Goal: Task Accomplishment & Management: Use online tool/utility

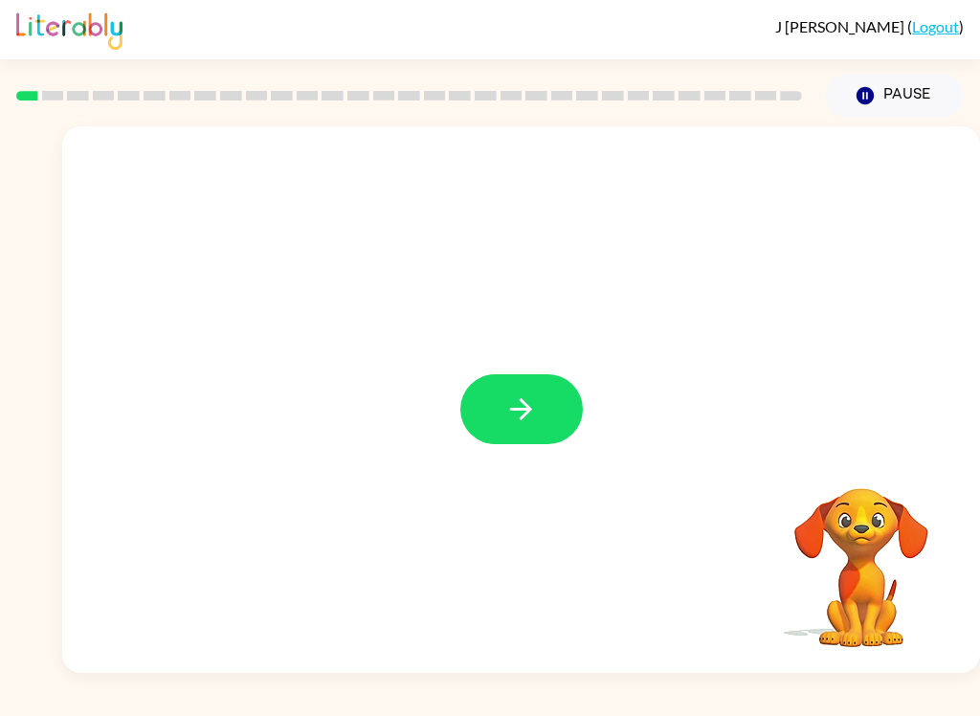
click at [536, 391] on button "button" at bounding box center [521, 409] width 122 height 70
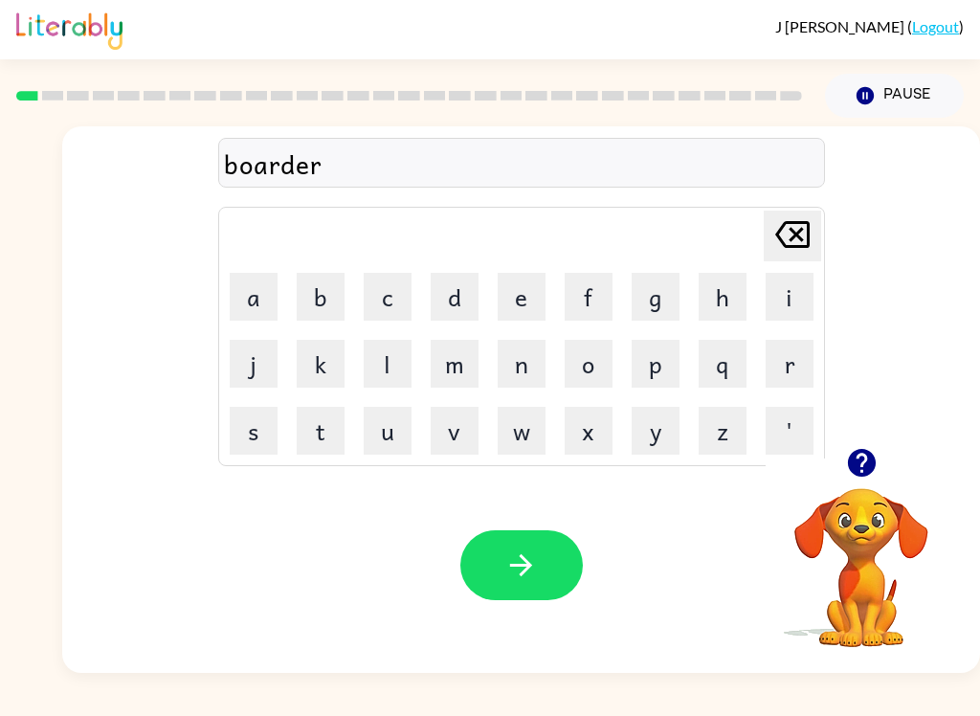
click at [553, 549] on button "button" at bounding box center [521, 565] width 122 height 70
click at [561, 568] on button "button" at bounding box center [521, 565] width 122 height 70
click at [566, 564] on button "button" at bounding box center [521, 565] width 122 height 70
click at [544, 560] on button "button" at bounding box center [521, 565] width 122 height 70
click at [545, 561] on button "button" at bounding box center [521, 565] width 122 height 70
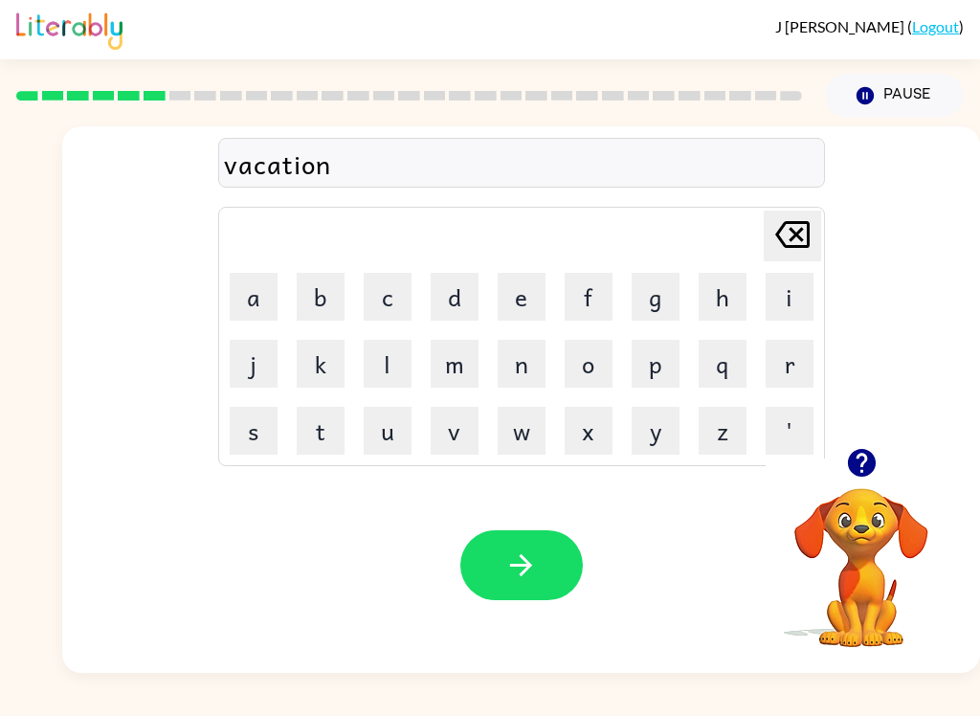
click at [554, 574] on button "button" at bounding box center [521, 565] width 122 height 70
click at [573, 533] on div at bounding box center [521, 565] width 122 height 70
click at [525, 596] on button "button" at bounding box center [521, 565] width 122 height 70
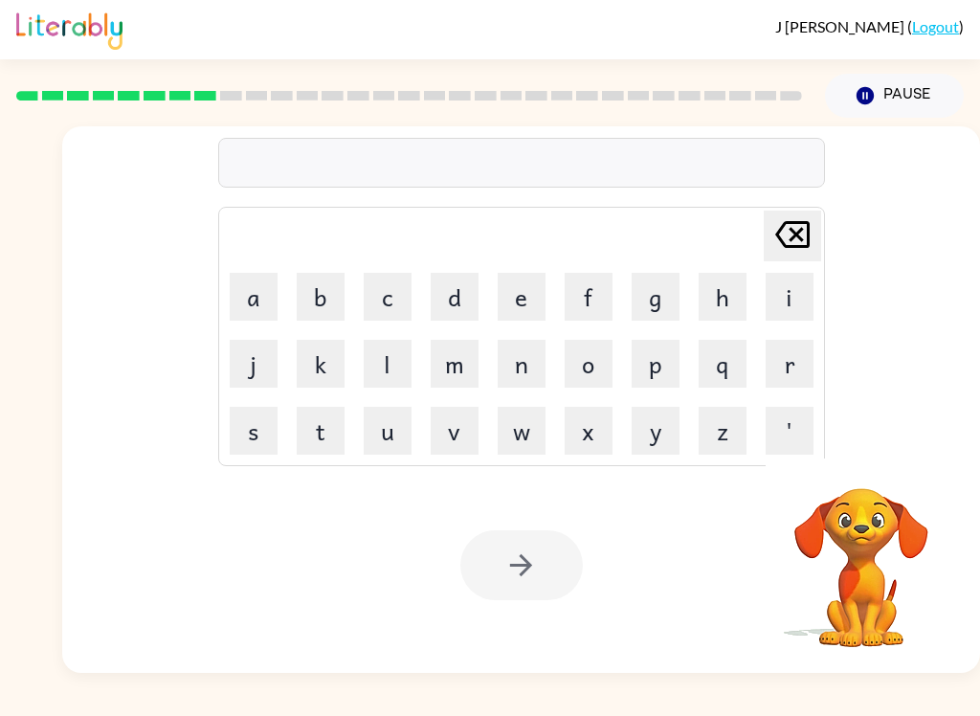
click at [615, 625] on div "Your browser must support playing .mp4 files to use Literably. Please try using…" at bounding box center [521, 564] width 918 height 215
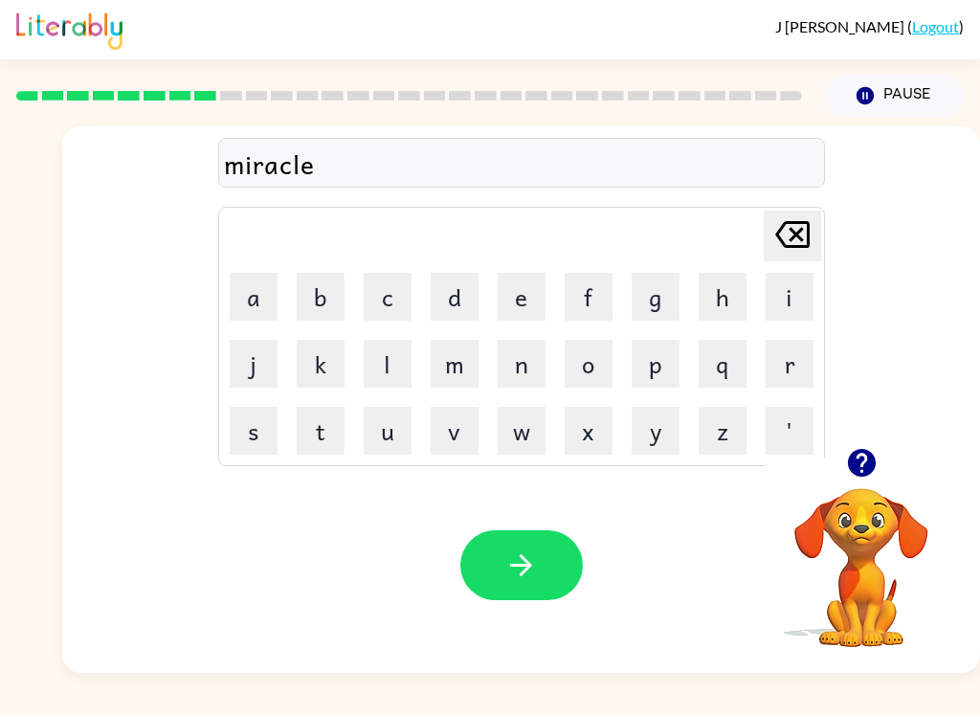
click at [555, 570] on button "button" at bounding box center [521, 565] width 122 height 70
click at [543, 565] on button "button" at bounding box center [521, 565] width 122 height 70
click at [558, 549] on button "button" at bounding box center [521, 565] width 122 height 70
click at [546, 599] on button "button" at bounding box center [521, 565] width 122 height 70
click at [550, 581] on button "button" at bounding box center [521, 565] width 122 height 70
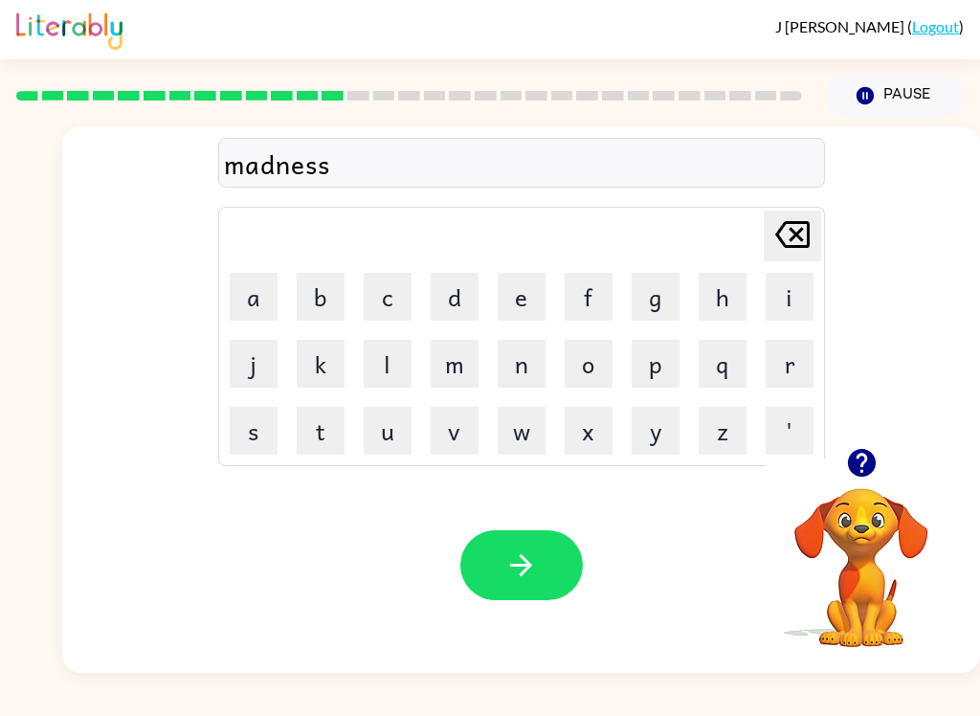
click at [533, 563] on icon "button" at bounding box center [520, 564] width 33 height 33
click at [557, 559] on button "button" at bounding box center [521, 565] width 122 height 70
click at [527, 565] on icon "button" at bounding box center [520, 564] width 33 height 33
click at [544, 593] on button "button" at bounding box center [521, 565] width 122 height 70
click at [550, 590] on button "button" at bounding box center [521, 565] width 122 height 70
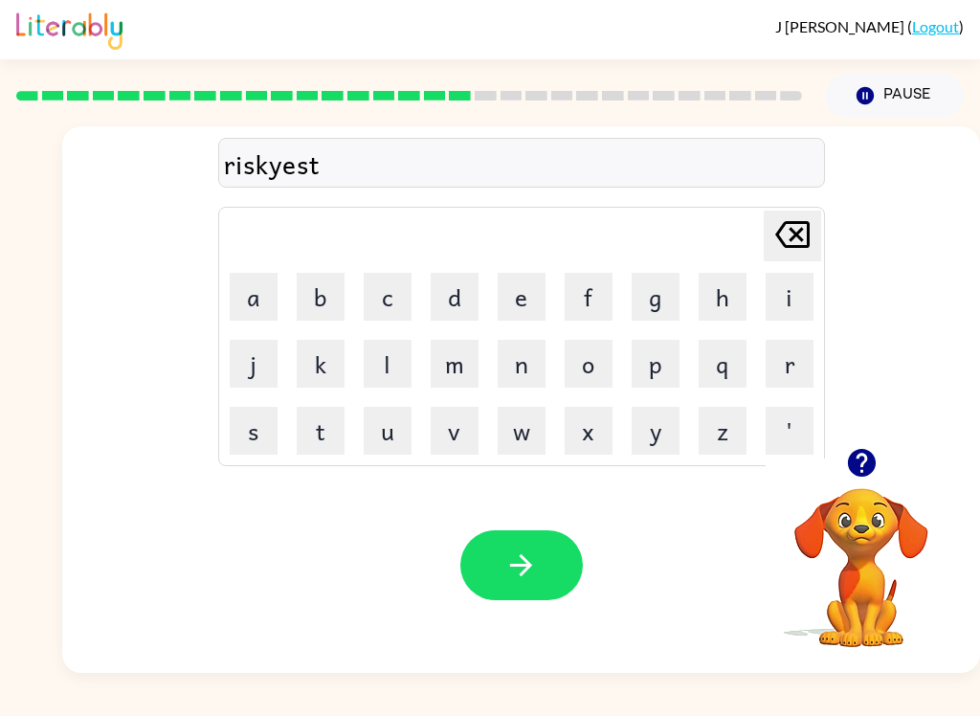
click at [550, 545] on button "button" at bounding box center [521, 565] width 122 height 70
click at [544, 567] on button "button" at bounding box center [521, 565] width 122 height 70
click at [512, 599] on button "button" at bounding box center [521, 565] width 122 height 70
click at [540, 544] on button "button" at bounding box center [521, 565] width 122 height 70
click at [536, 561] on icon "button" at bounding box center [520, 564] width 33 height 33
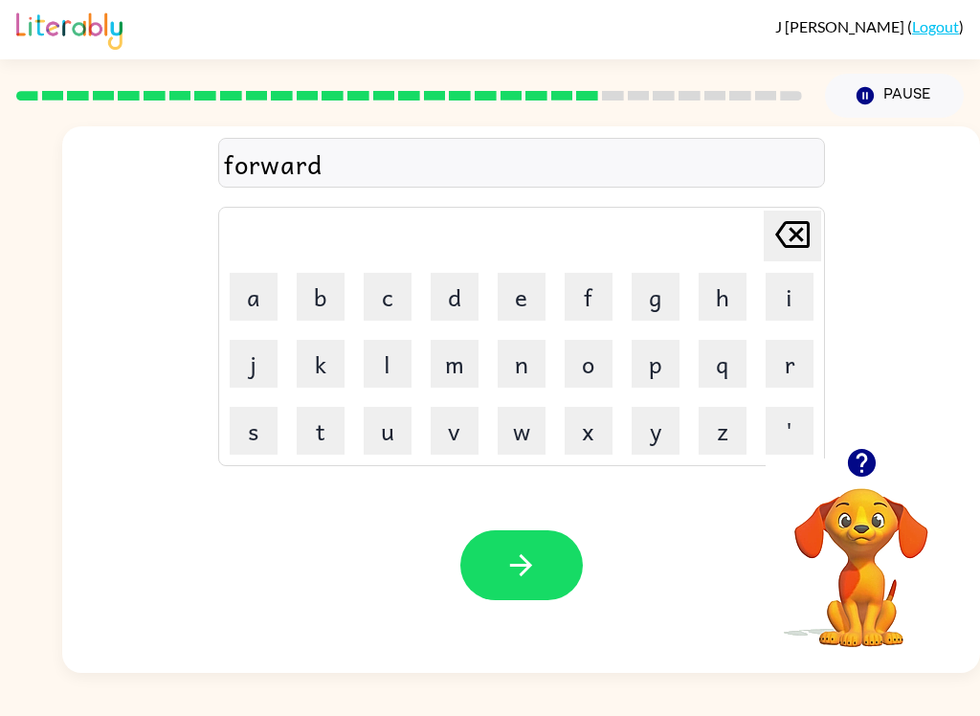
click at [576, 548] on button "button" at bounding box center [521, 565] width 122 height 70
click at [580, 575] on button "button" at bounding box center [521, 565] width 122 height 70
click at [520, 572] on icon "button" at bounding box center [520, 564] width 33 height 33
click at [535, 563] on icon "button" at bounding box center [520, 564] width 33 height 33
click at [560, 574] on button "button" at bounding box center [521, 565] width 122 height 70
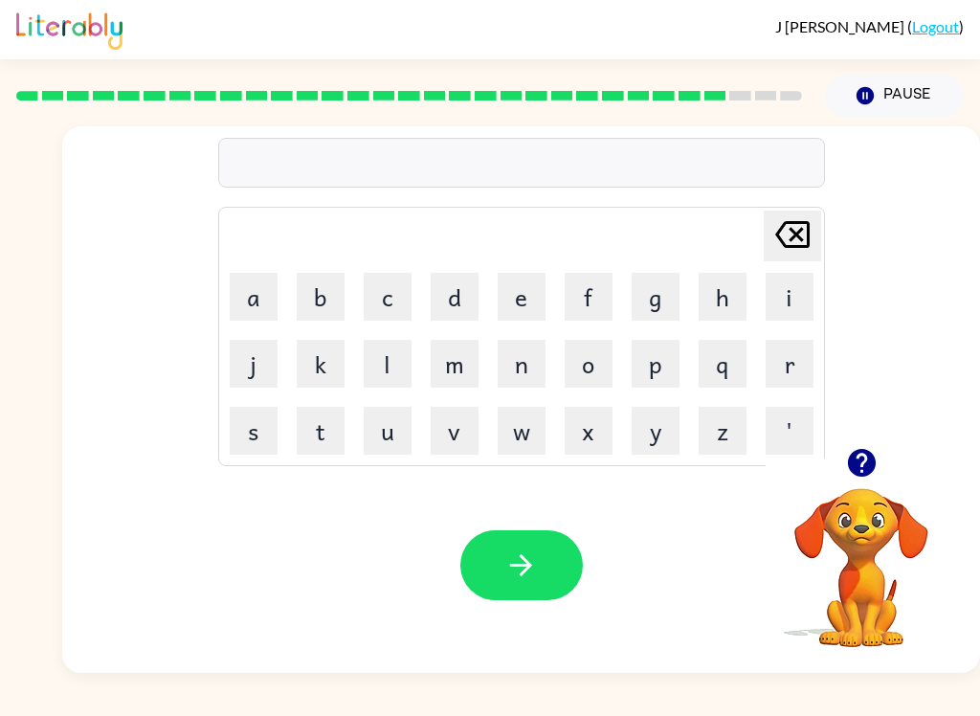
click at [545, 545] on button "button" at bounding box center [521, 565] width 122 height 70
click at [547, 566] on button "button" at bounding box center [521, 565] width 122 height 70
click at [536, 571] on icon "button" at bounding box center [520, 564] width 33 height 33
click at [550, 571] on button "button" at bounding box center [521, 565] width 122 height 70
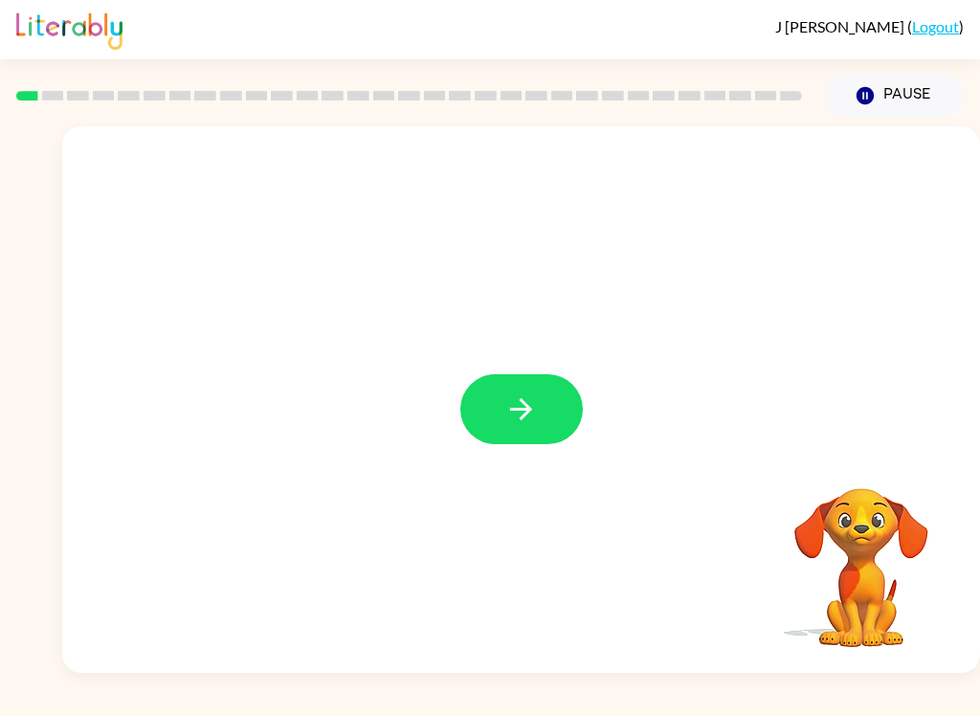
click at [532, 425] on icon "button" at bounding box center [520, 408] width 33 height 33
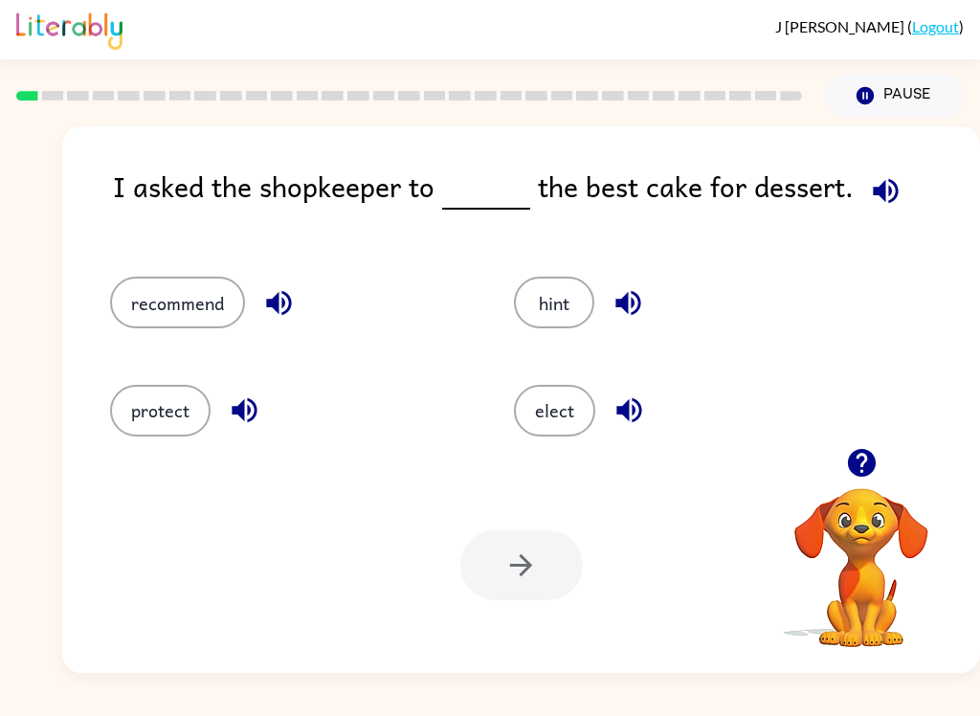
click at [888, 194] on icon "button" at bounding box center [885, 190] width 33 height 33
click at [222, 284] on button "recommend" at bounding box center [177, 303] width 135 height 52
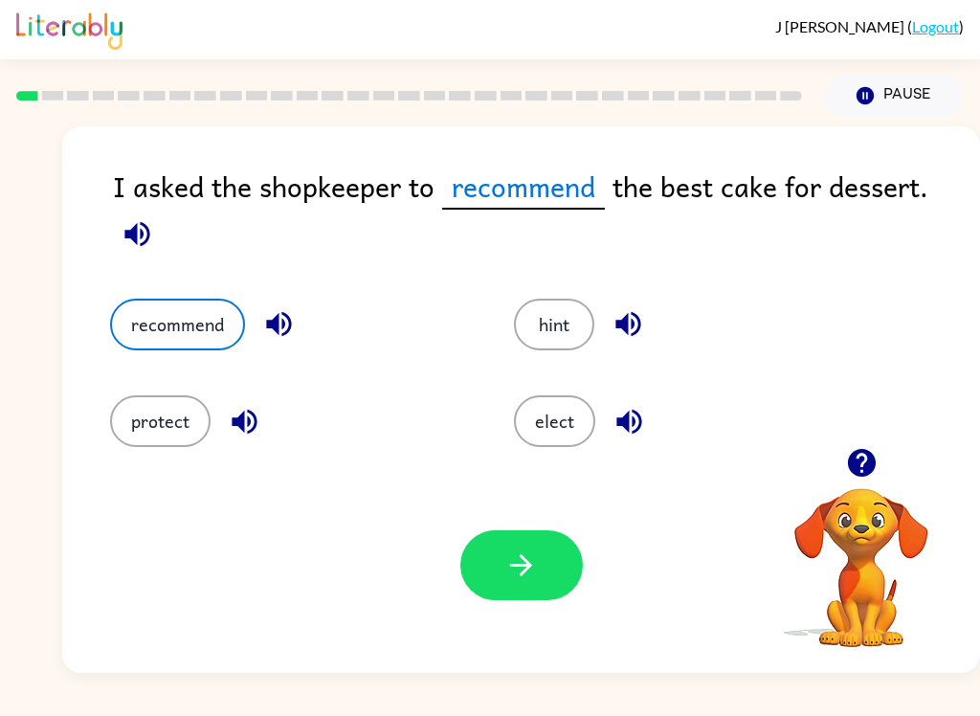
click at [560, 570] on button "button" at bounding box center [521, 565] width 122 height 70
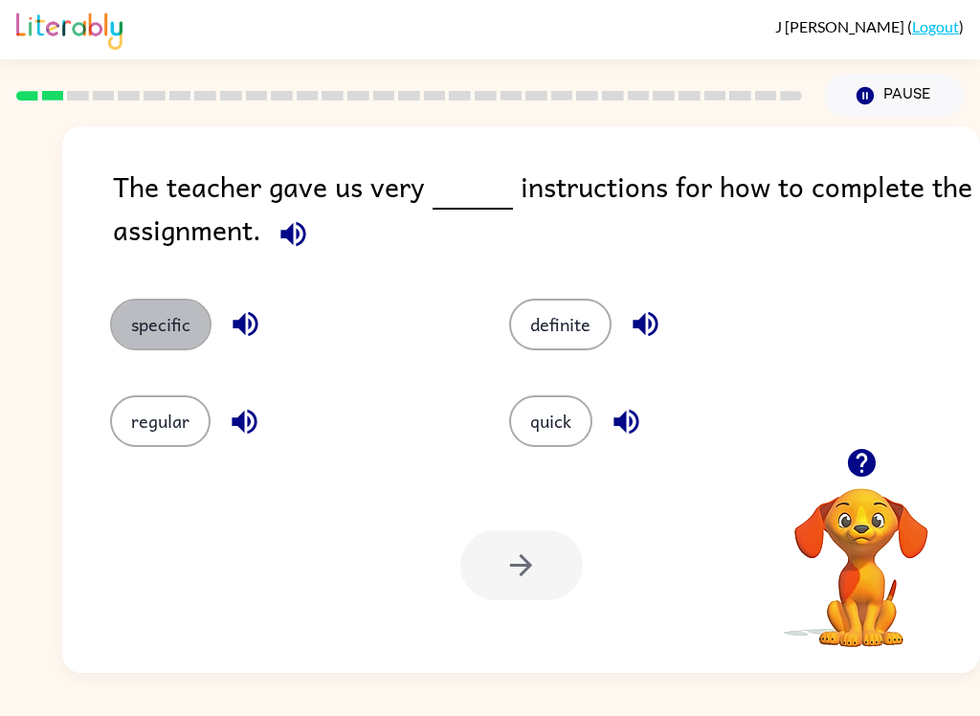
click at [158, 322] on button "specific" at bounding box center [160, 325] width 101 height 52
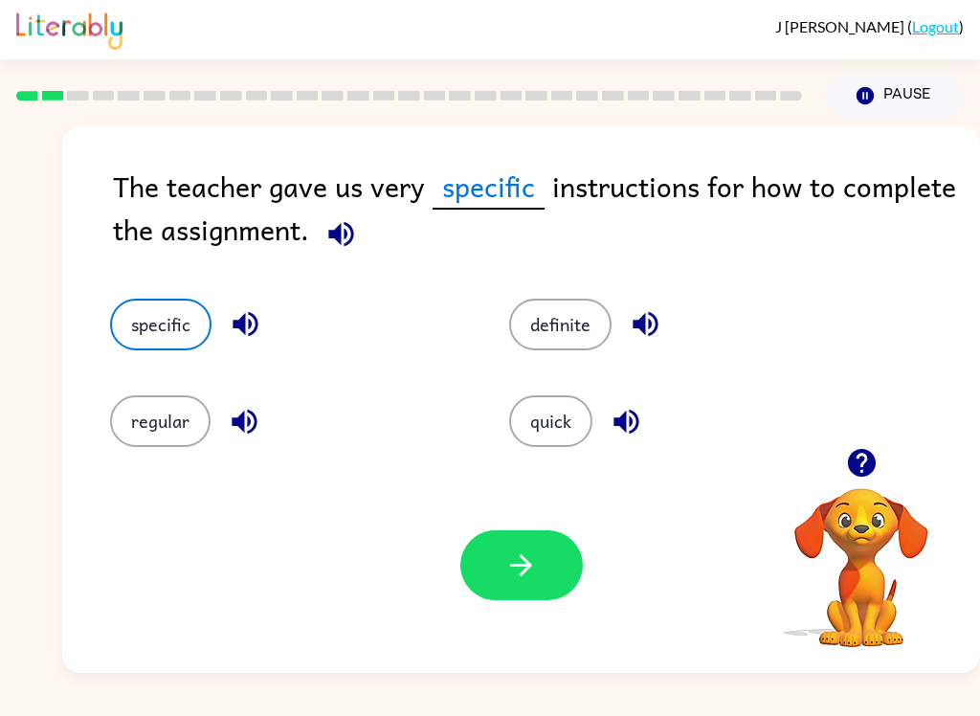
click at [532, 587] on button "button" at bounding box center [521, 565] width 122 height 70
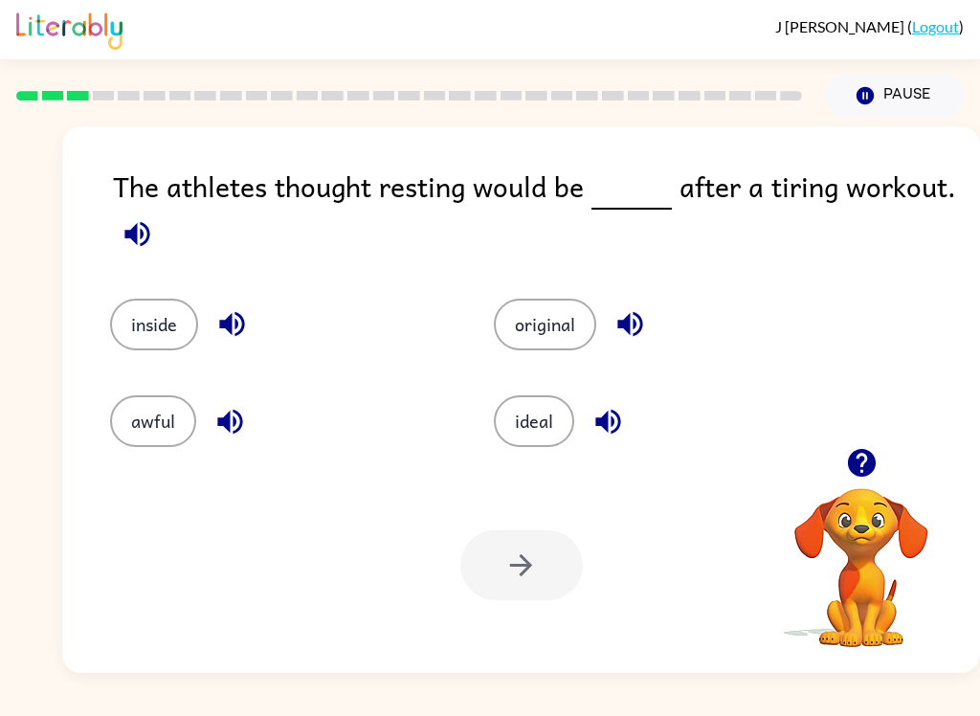
click at [539, 447] on button "ideal" at bounding box center [534, 421] width 80 height 52
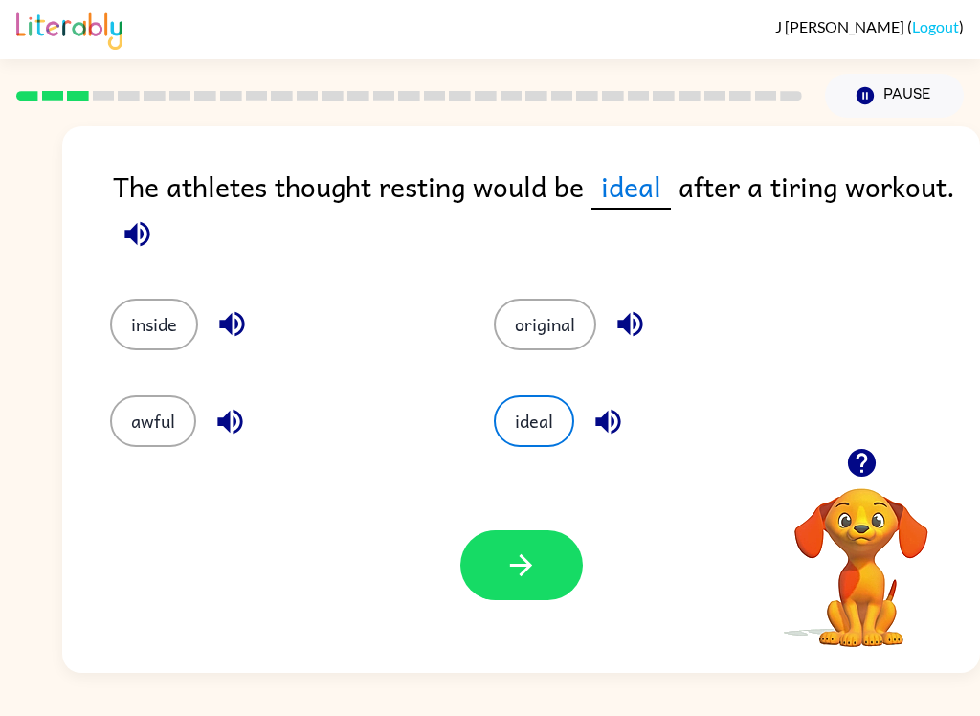
click at [540, 570] on button "button" at bounding box center [521, 565] width 122 height 70
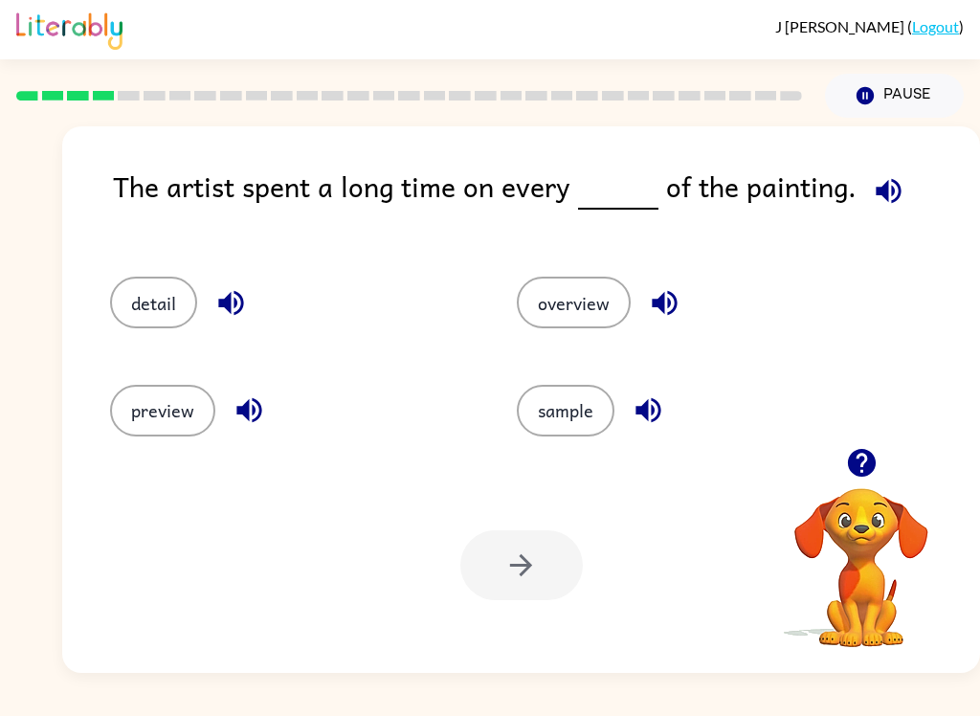
click at [147, 292] on button "detail" at bounding box center [153, 303] width 87 height 52
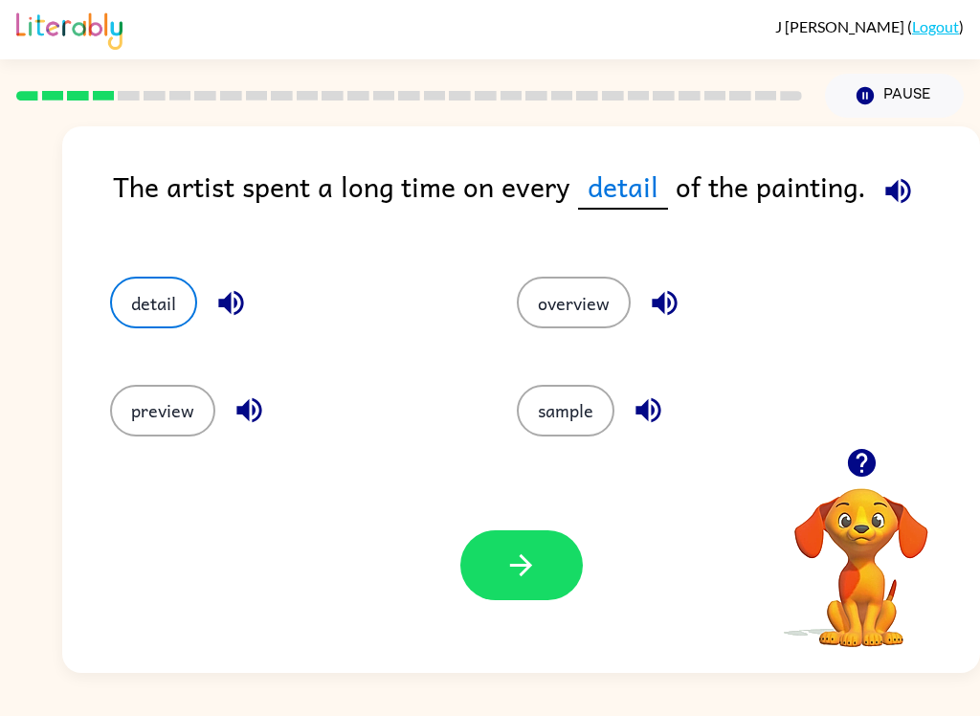
click at [561, 590] on button "button" at bounding box center [521, 565] width 122 height 70
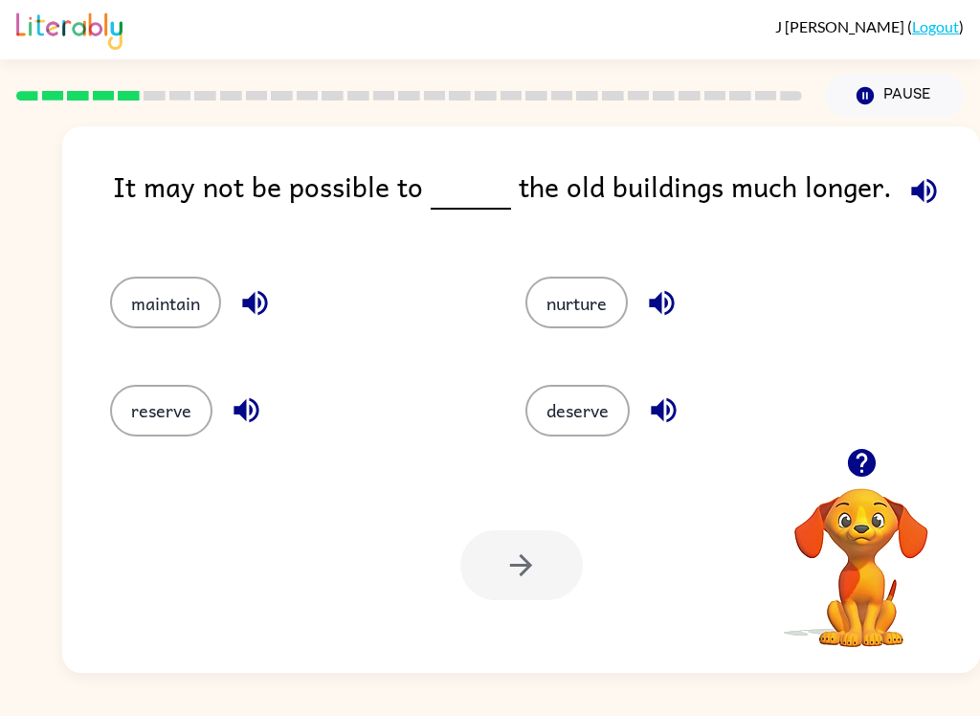
click at [151, 411] on button "reserve" at bounding box center [161, 411] width 102 height 52
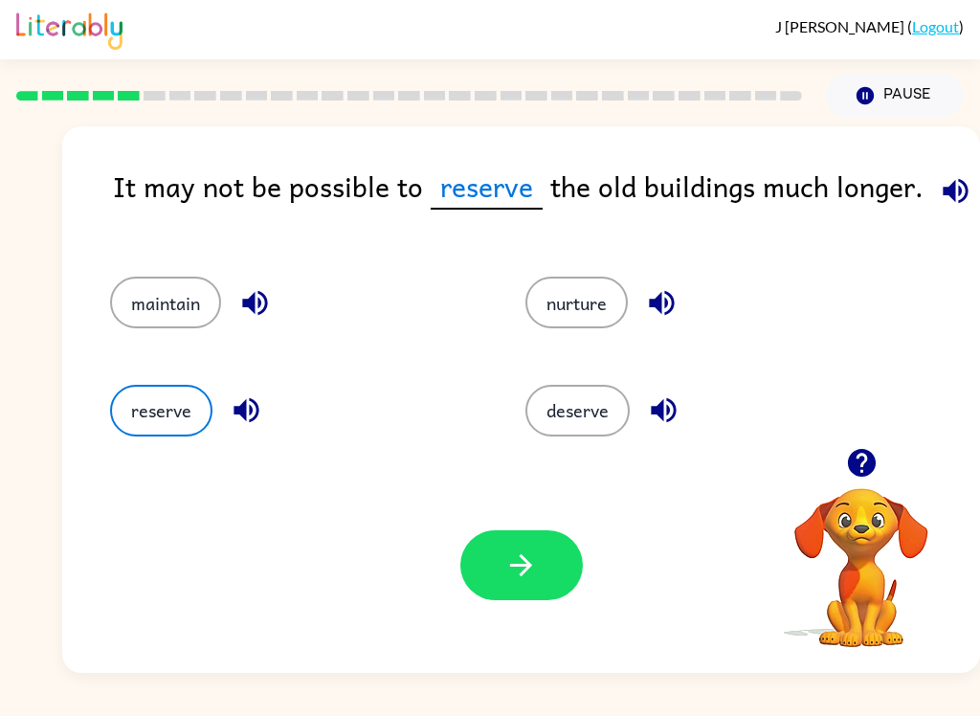
click at [570, 592] on button "button" at bounding box center [521, 565] width 122 height 70
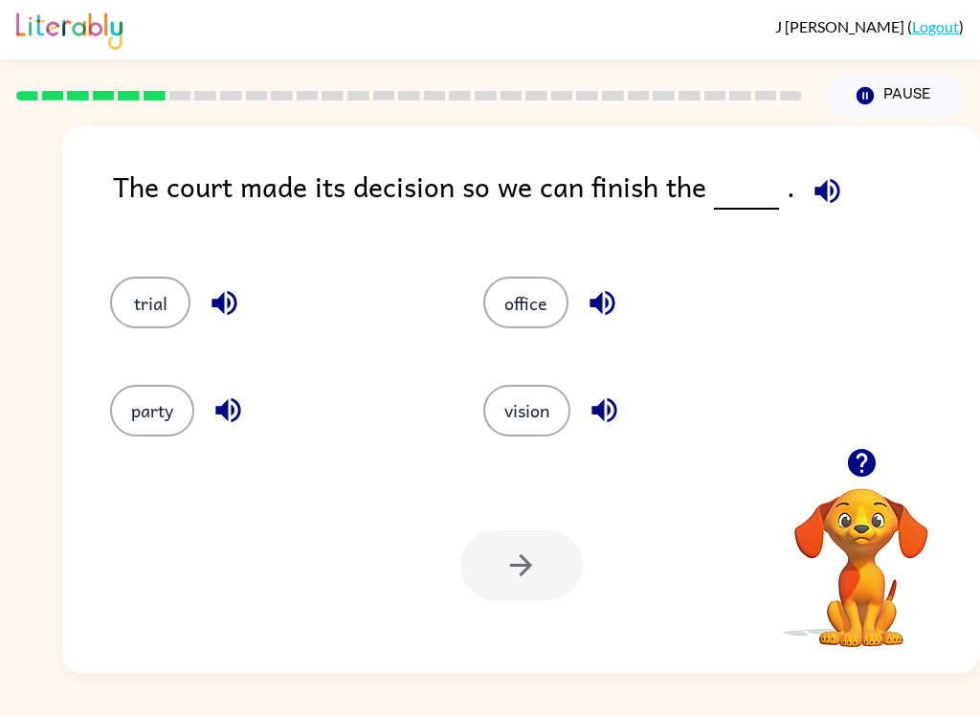
click at [544, 407] on button "vision" at bounding box center [526, 411] width 87 height 52
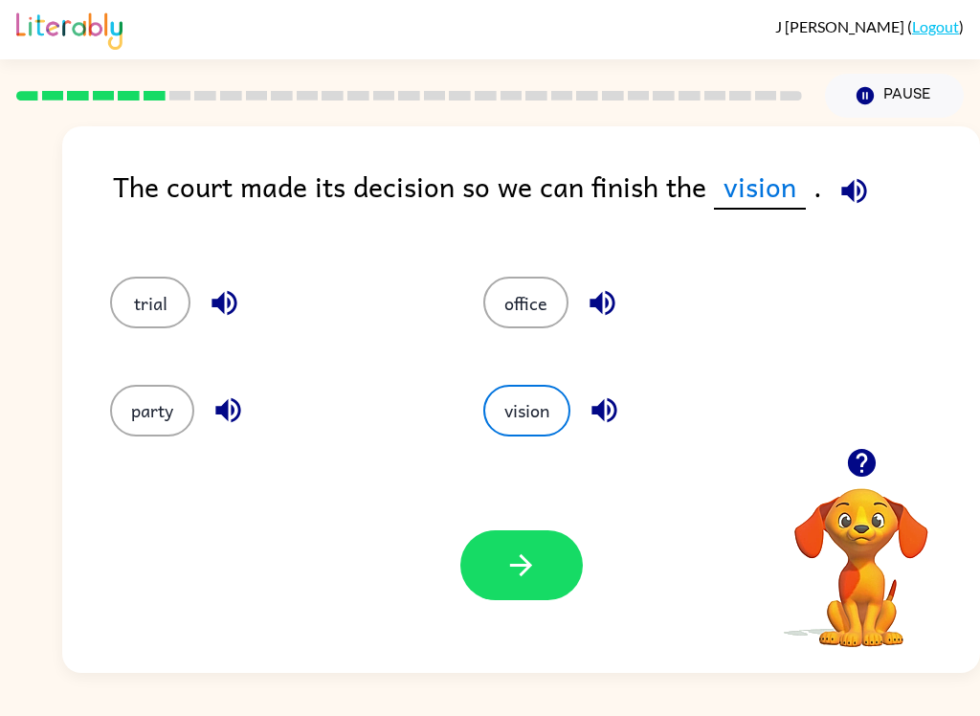
click at [532, 534] on button "button" at bounding box center [521, 565] width 122 height 70
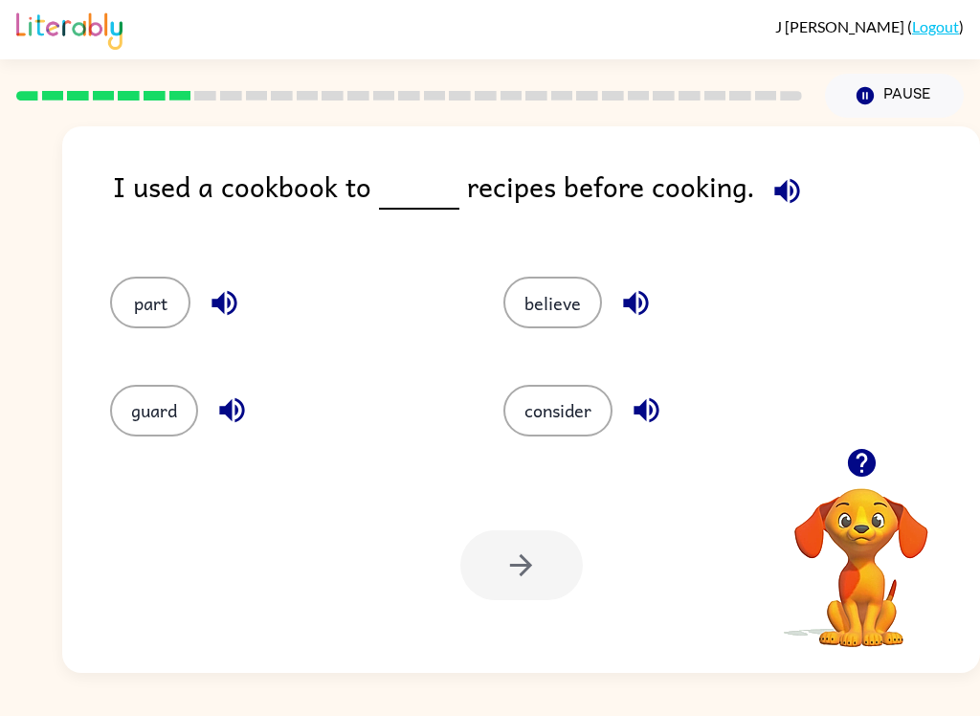
click at [567, 413] on button "consider" at bounding box center [557, 411] width 109 height 52
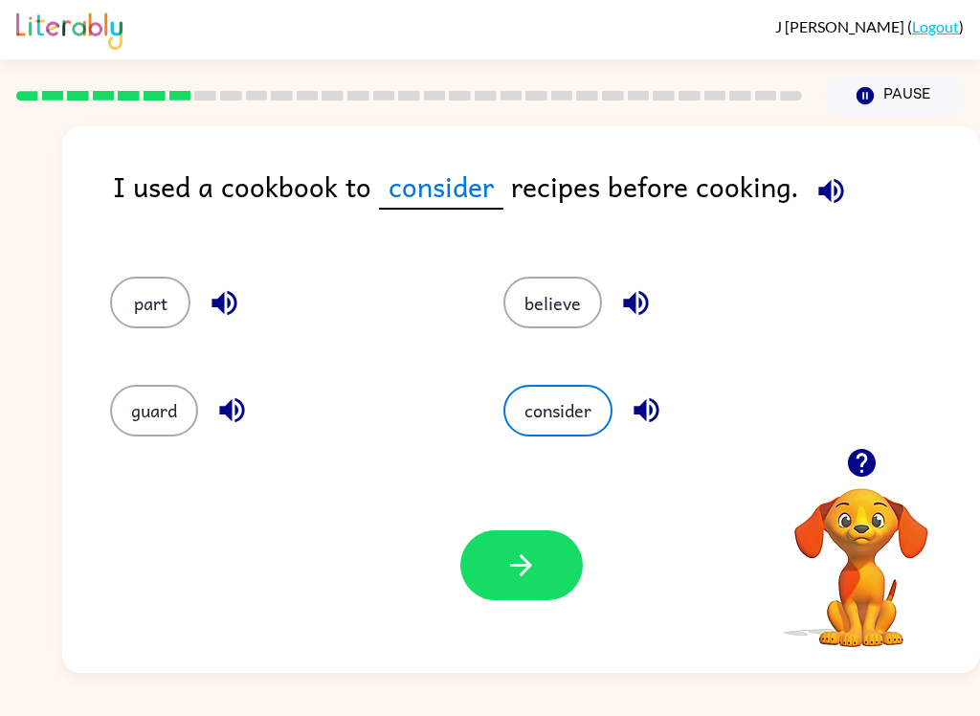
click at [513, 573] on icon "button" at bounding box center [520, 564] width 33 height 33
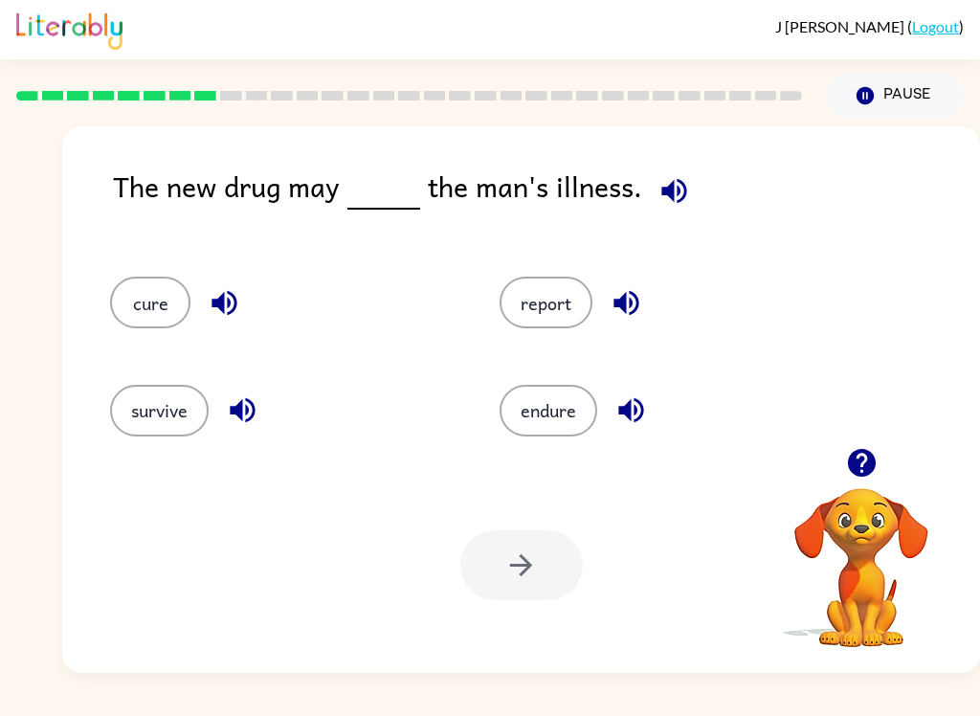
click at [141, 307] on button "cure" at bounding box center [150, 303] width 80 height 52
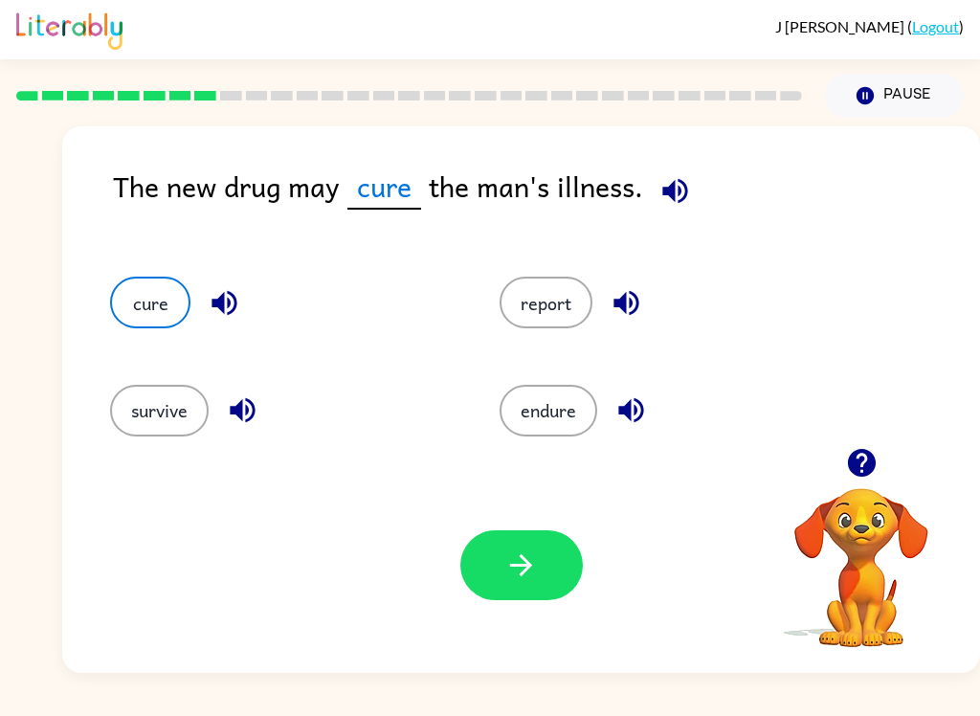
click at [551, 587] on button "button" at bounding box center [521, 565] width 122 height 70
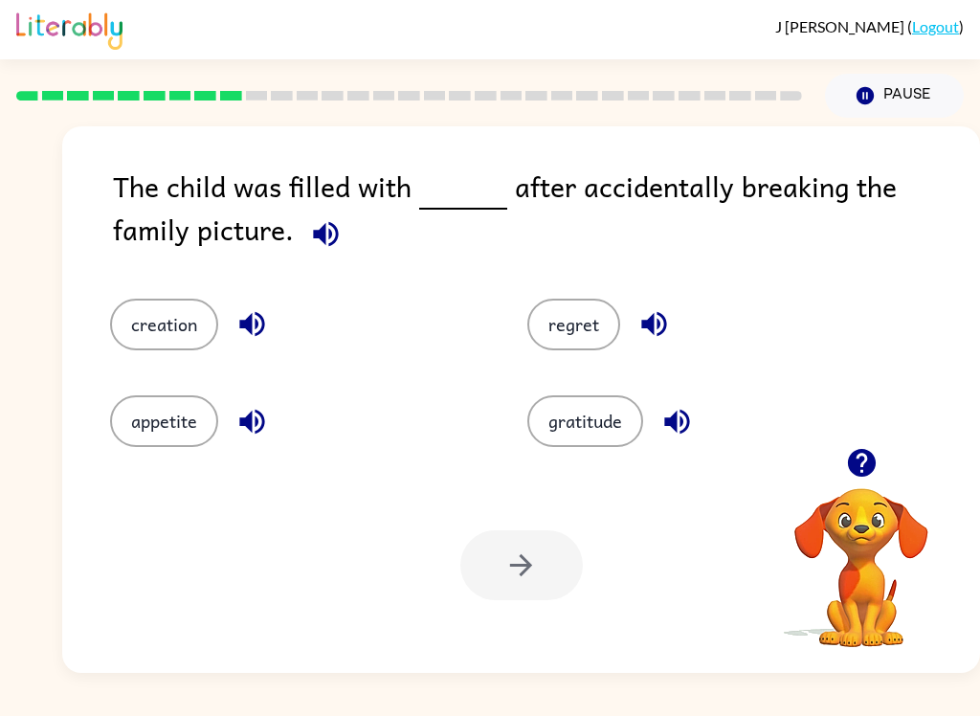
click at [580, 341] on button "regret" at bounding box center [573, 325] width 93 height 52
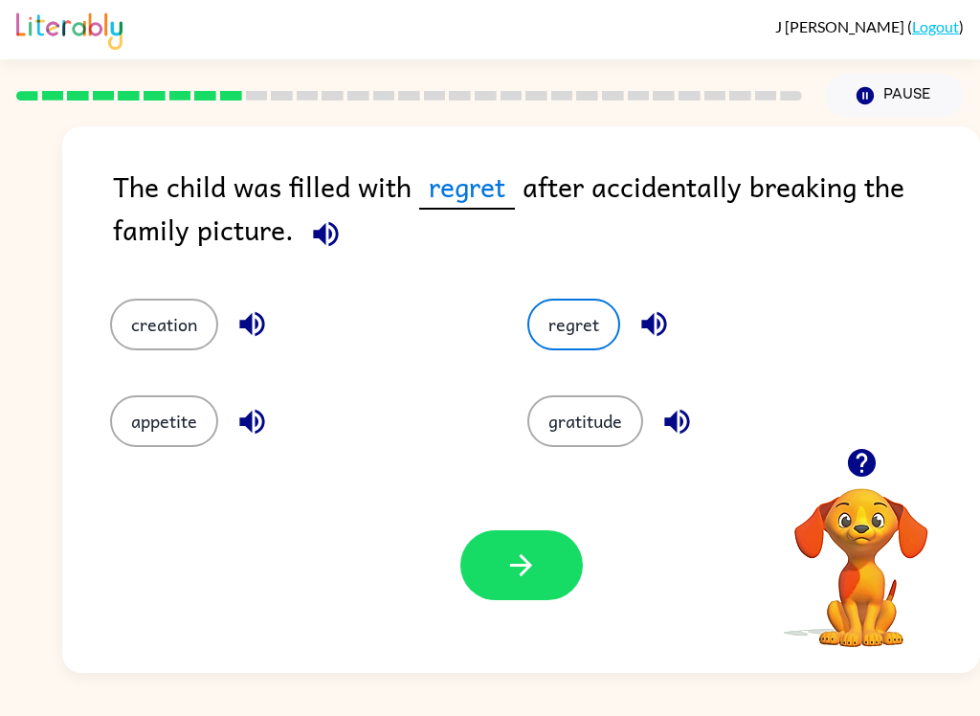
click at [527, 553] on icon "button" at bounding box center [520, 564] width 33 height 33
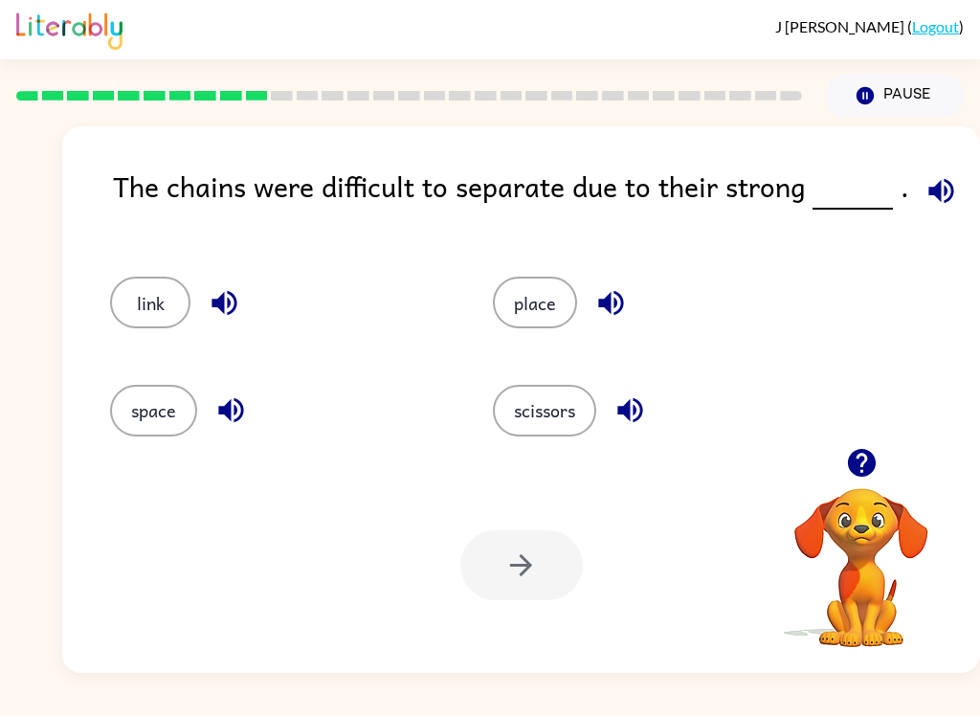
click at [519, 434] on button "scissors" at bounding box center [544, 411] width 103 height 52
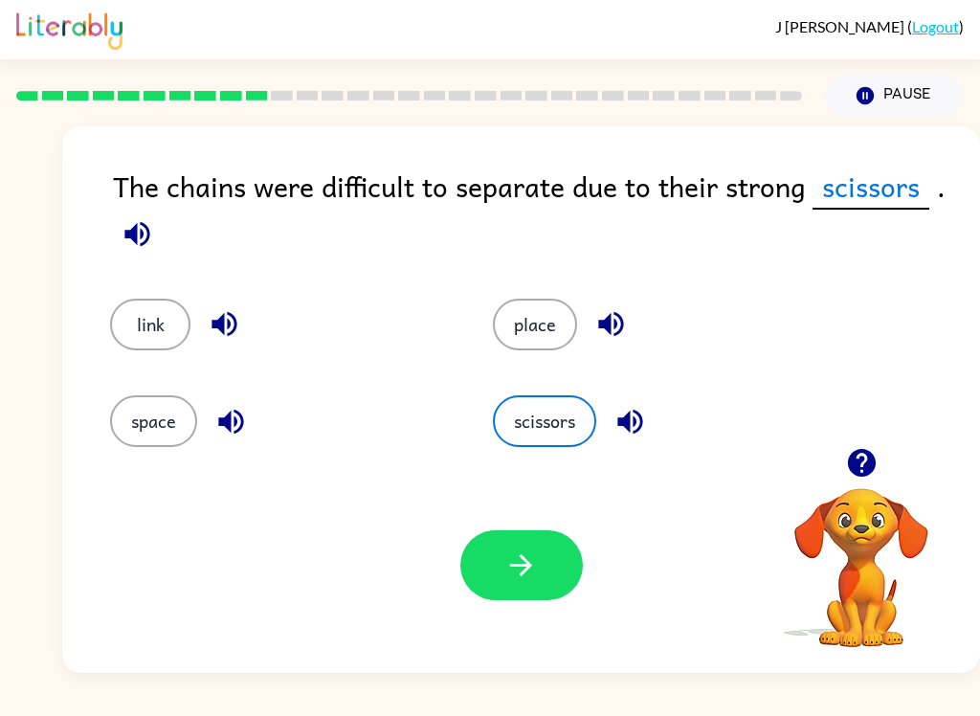
click at [544, 581] on button "button" at bounding box center [521, 565] width 122 height 70
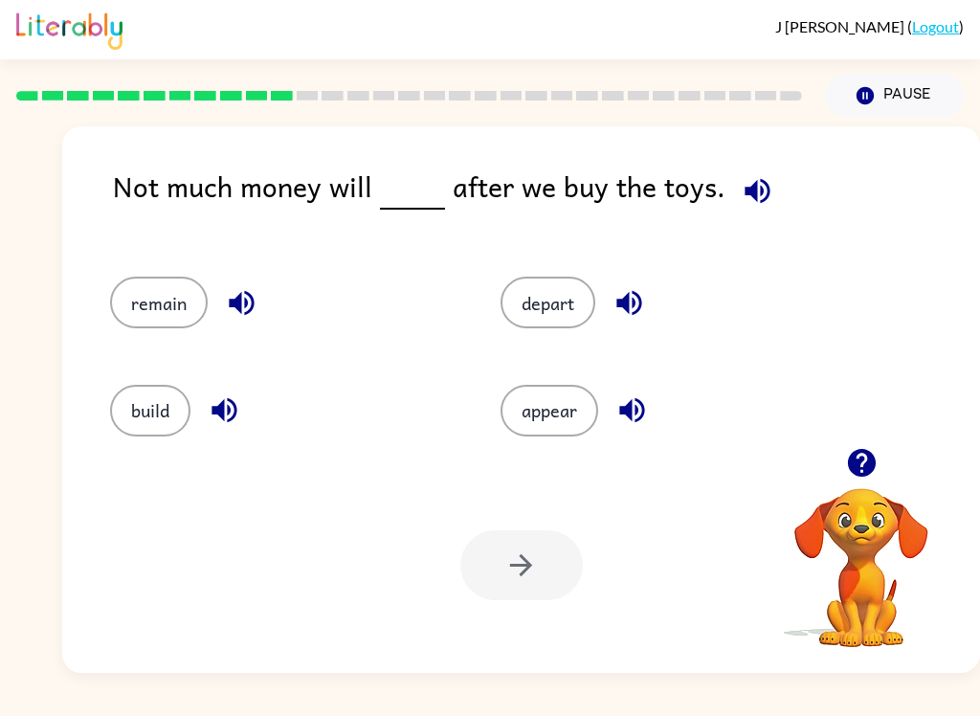
click at [170, 288] on button "remain" at bounding box center [159, 303] width 98 height 52
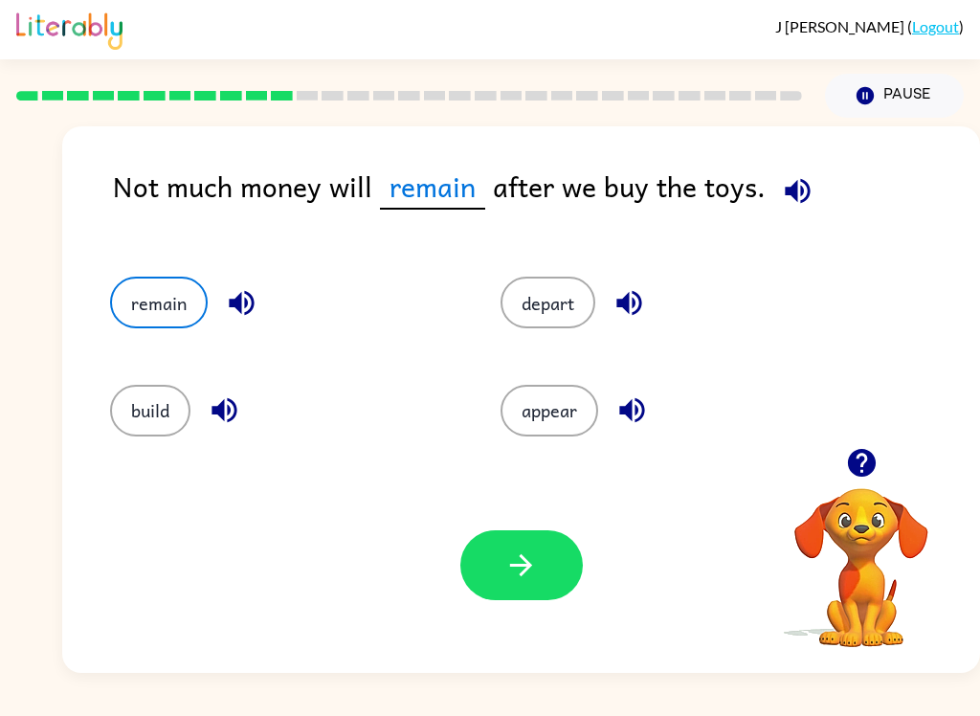
click at [571, 565] on button "button" at bounding box center [521, 565] width 122 height 70
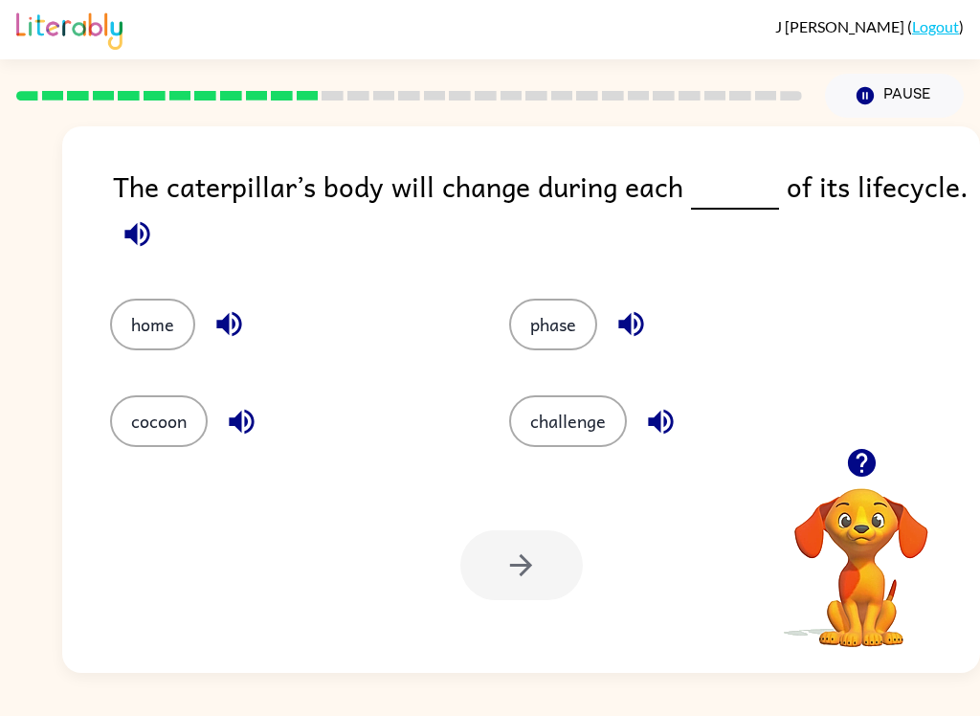
click at [559, 323] on button "phase" at bounding box center [553, 325] width 88 height 52
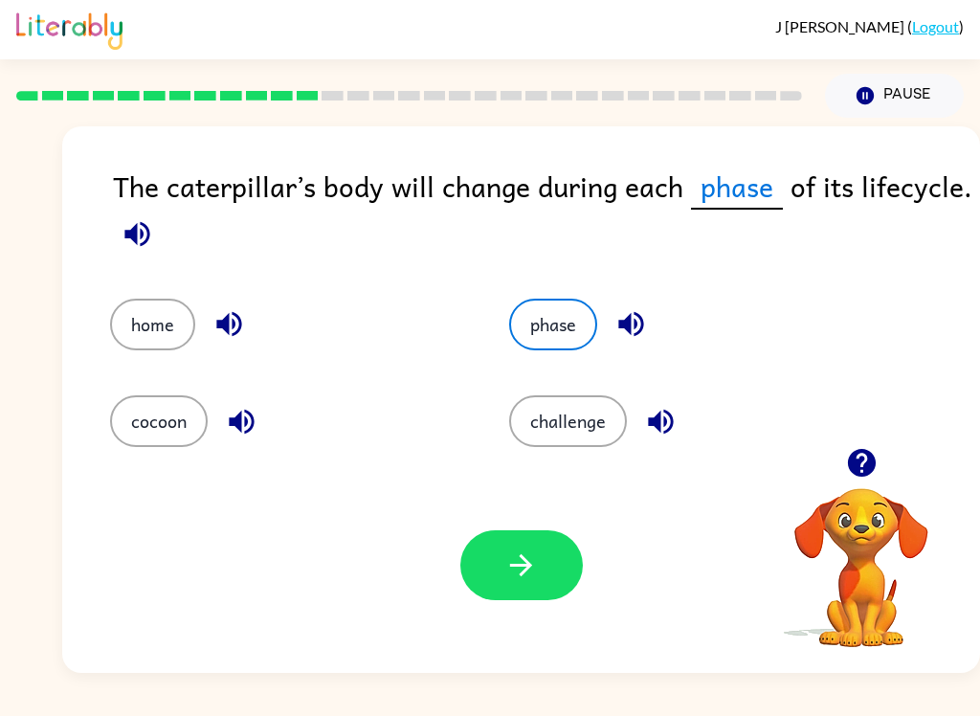
click at [515, 599] on button "button" at bounding box center [521, 565] width 122 height 70
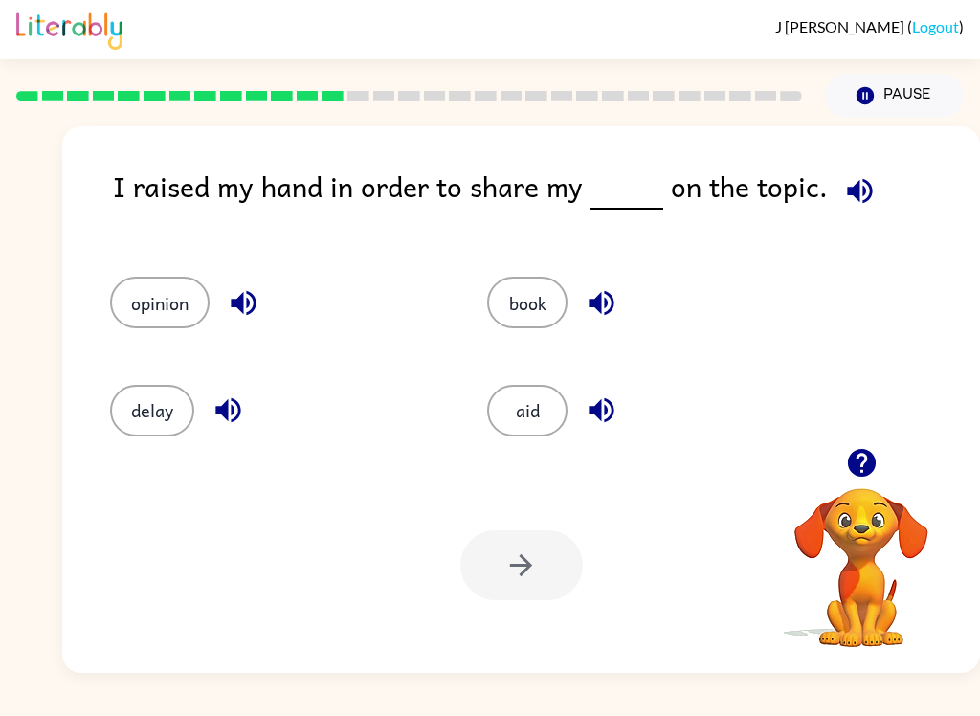
click at [165, 296] on button "opinion" at bounding box center [160, 303] width 100 height 52
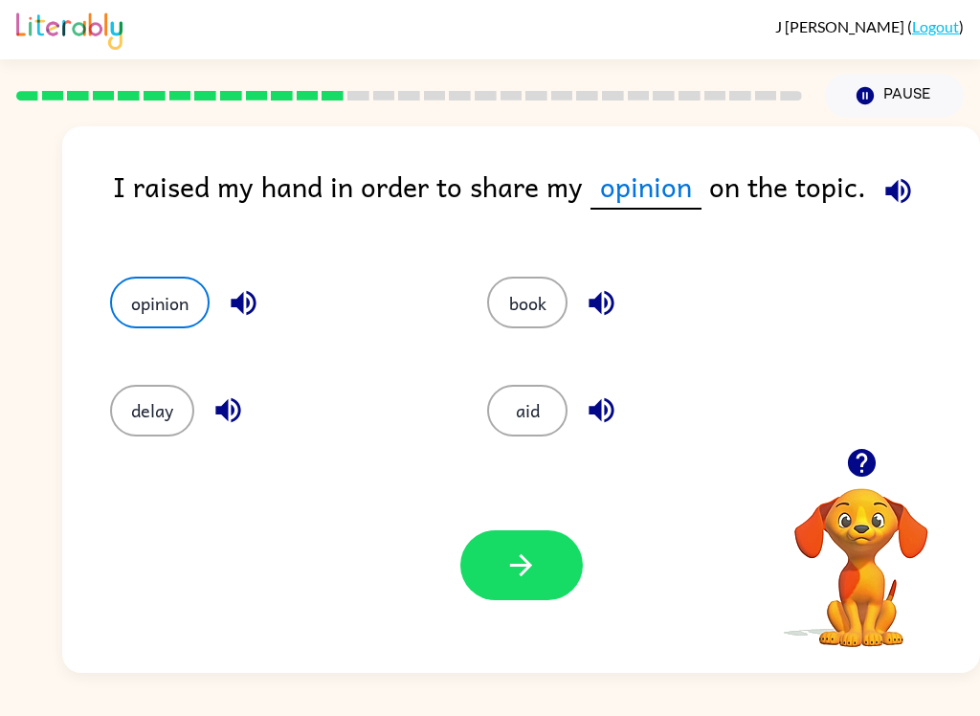
click at [552, 560] on button "button" at bounding box center [521, 565] width 122 height 70
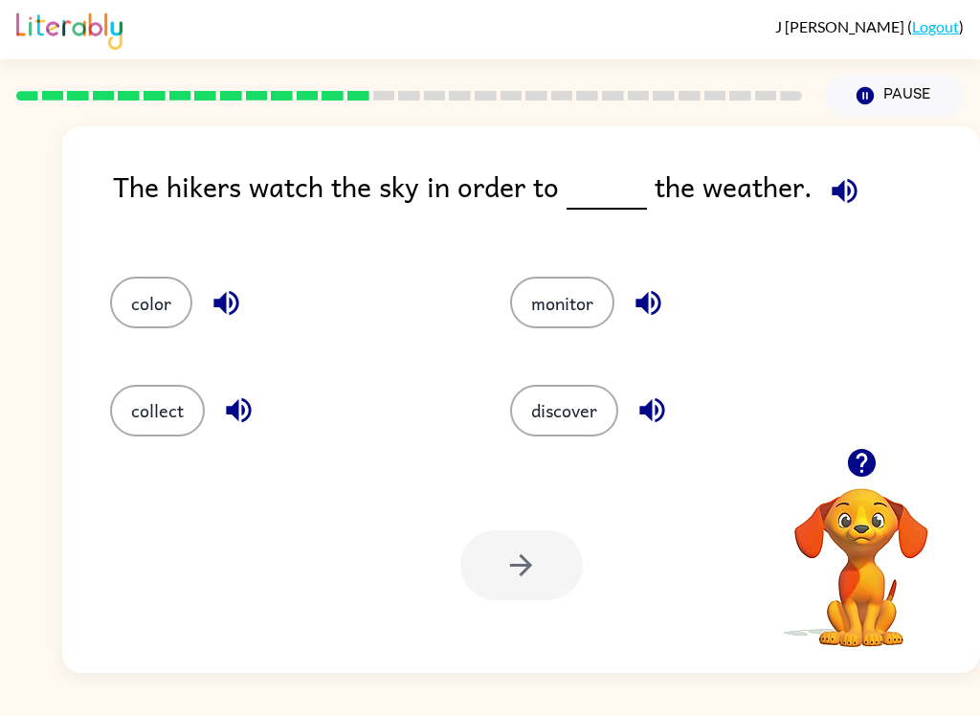
click at [556, 304] on button "monitor" at bounding box center [562, 303] width 104 height 52
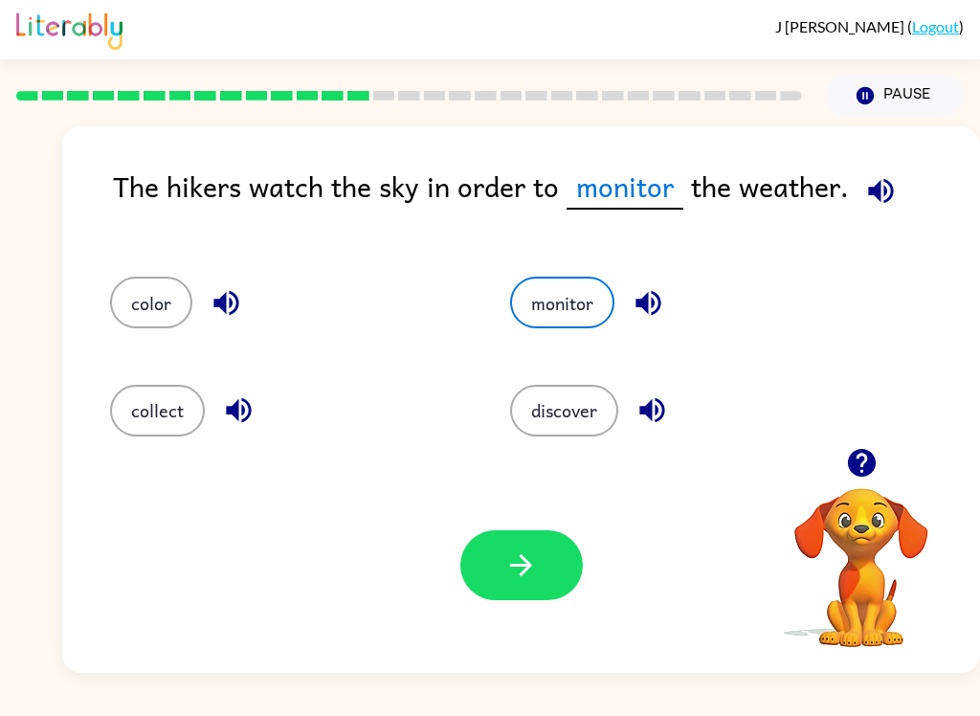
click at [534, 535] on button "button" at bounding box center [521, 565] width 122 height 70
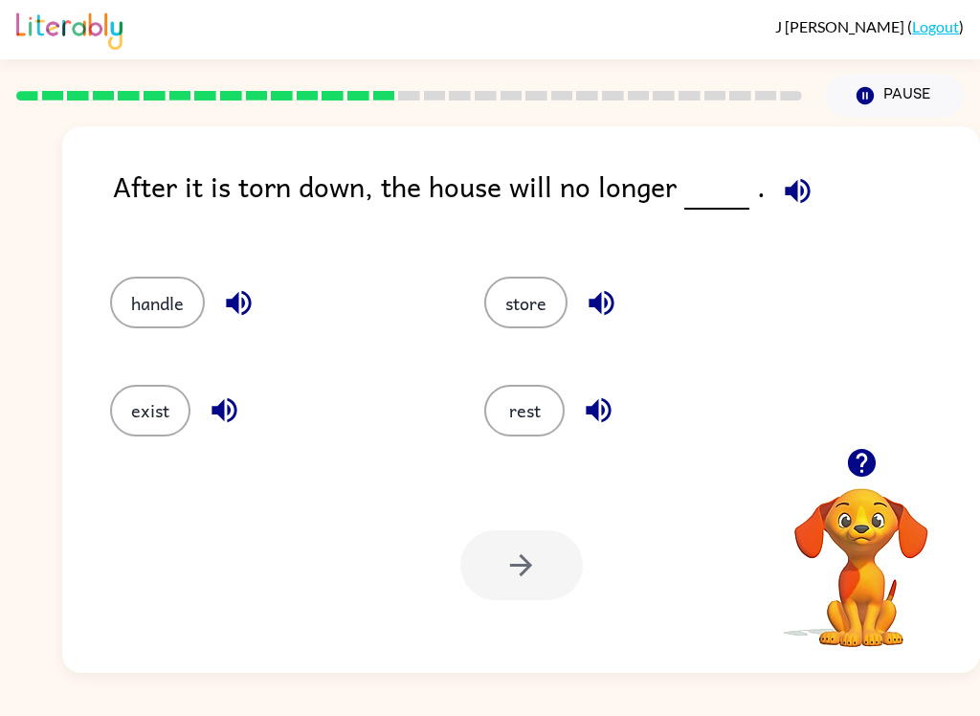
click at [182, 421] on button "exist" at bounding box center [150, 411] width 80 height 52
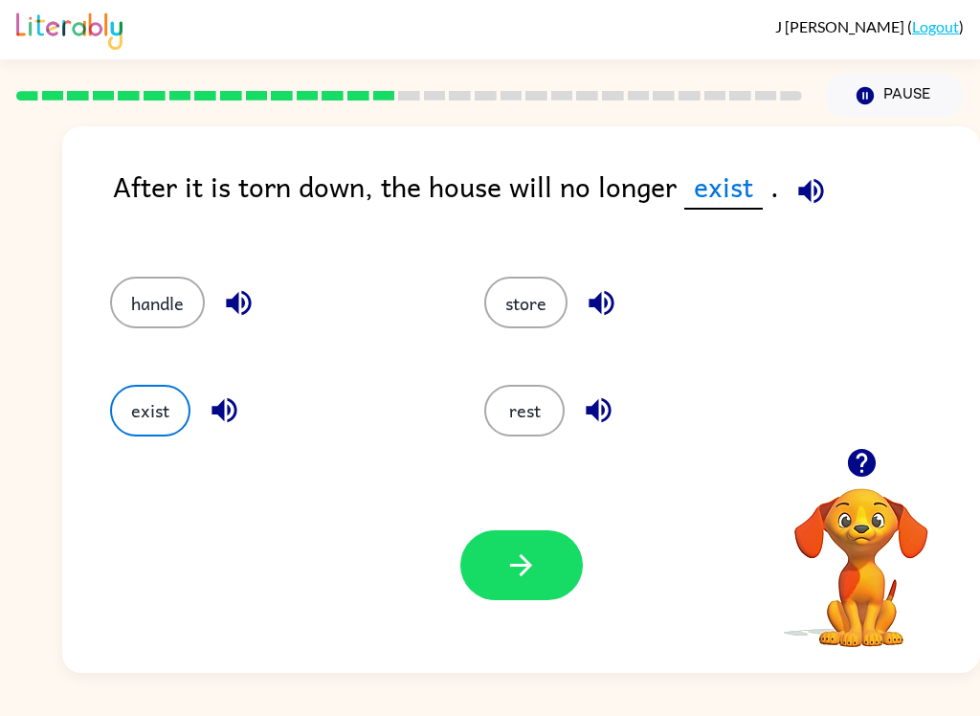
click at [489, 536] on button "button" at bounding box center [521, 565] width 122 height 70
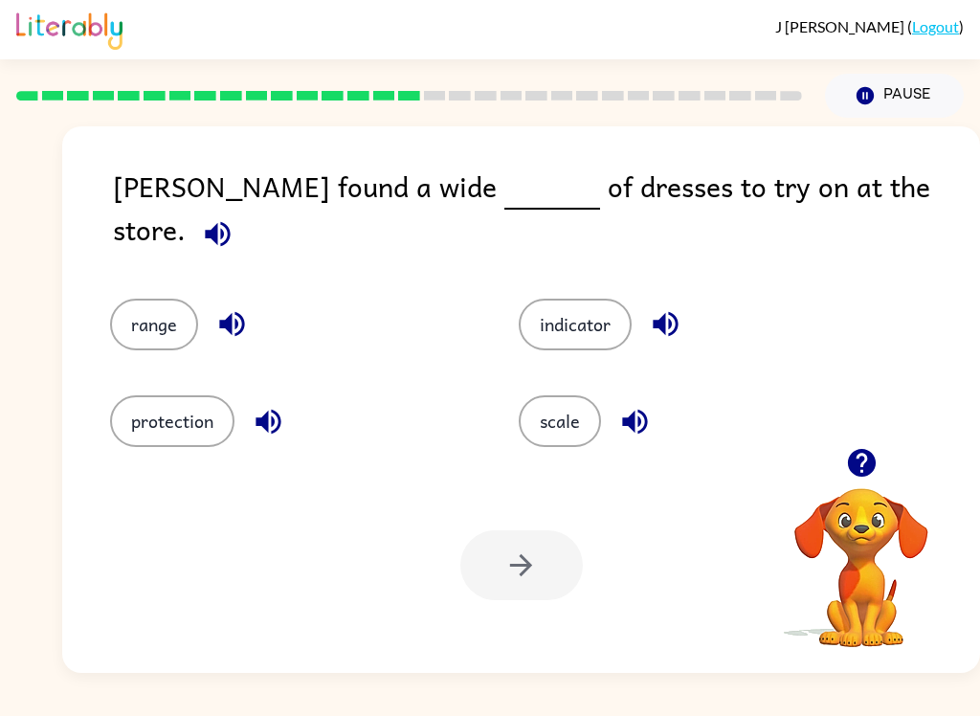
click at [170, 299] on button "range" at bounding box center [154, 325] width 88 height 52
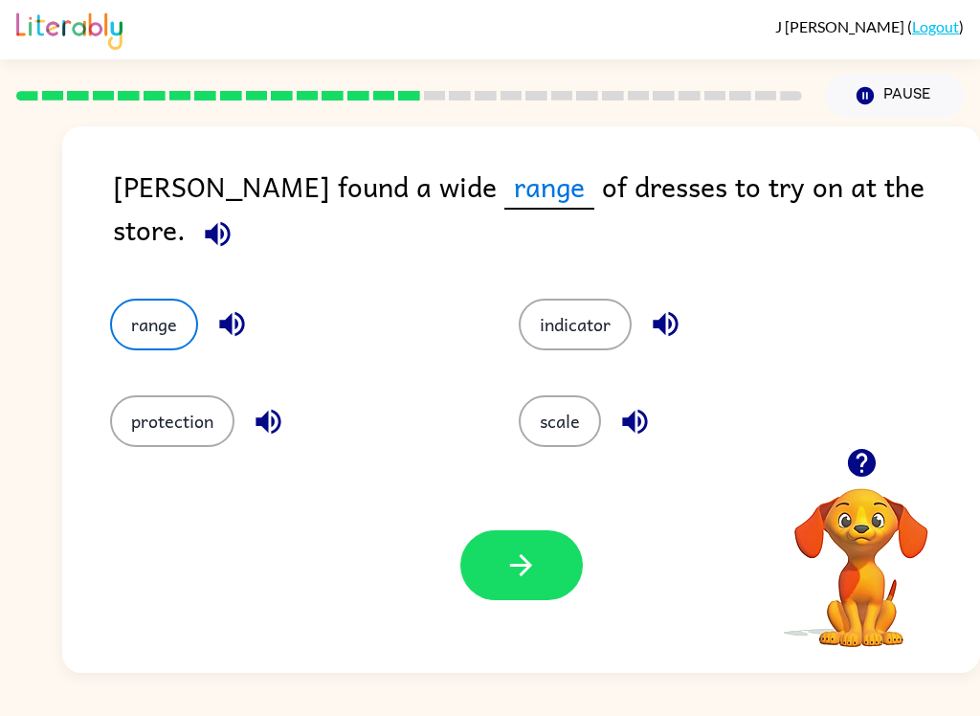
click at [534, 549] on icon "button" at bounding box center [520, 564] width 33 height 33
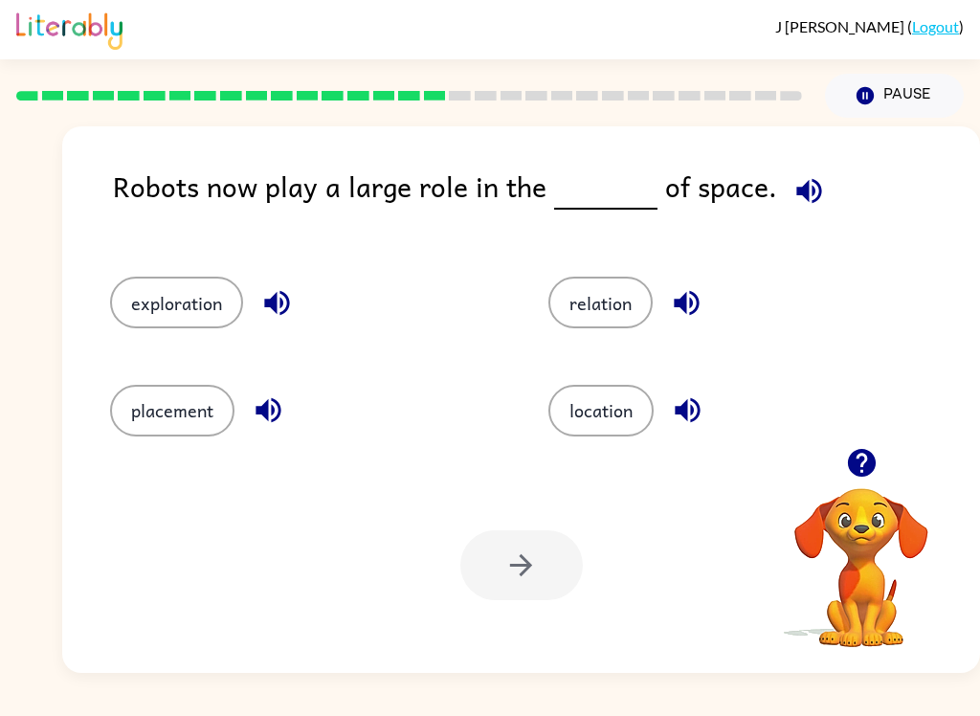
click at [613, 422] on button "location" at bounding box center [600, 411] width 105 height 52
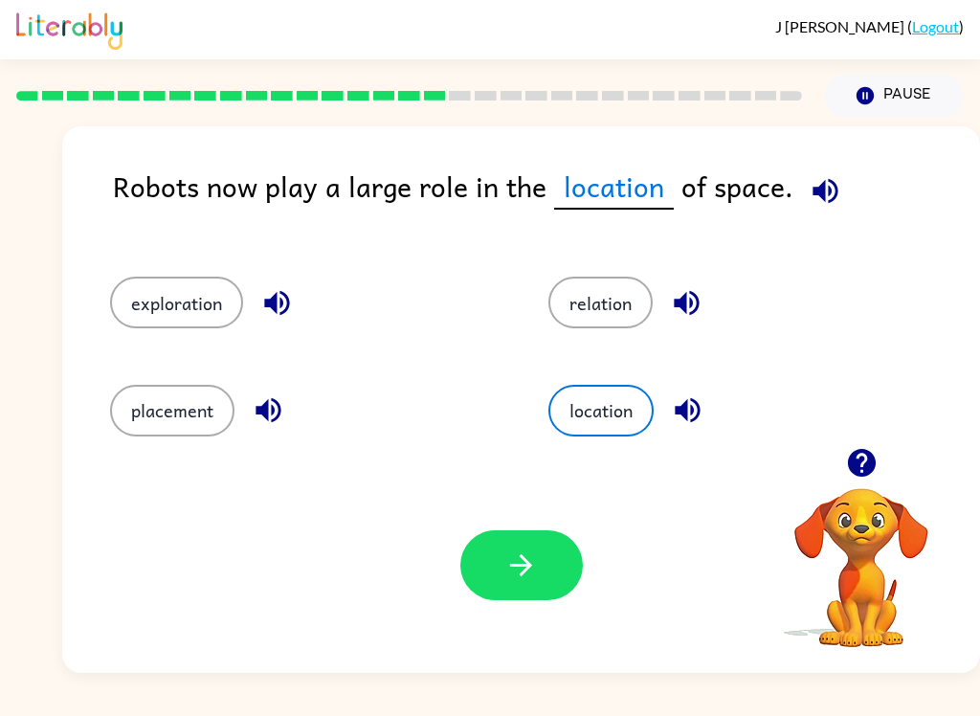
click at [541, 579] on button "button" at bounding box center [521, 565] width 122 height 70
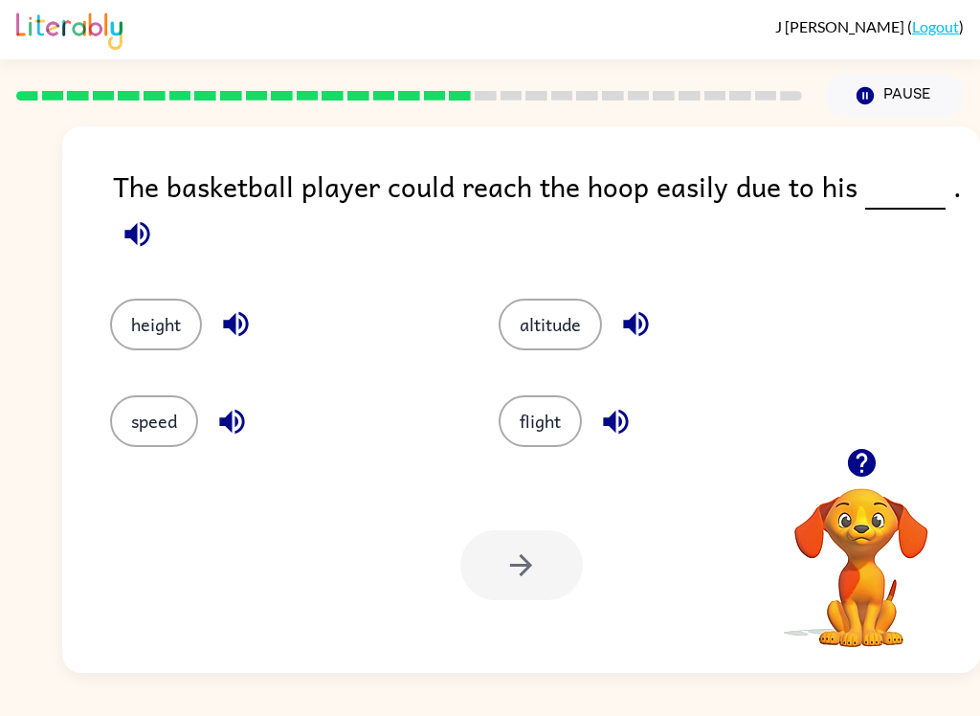
click at [153, 319] on button "height" at bounding box center [156, 325] width 92 height 52
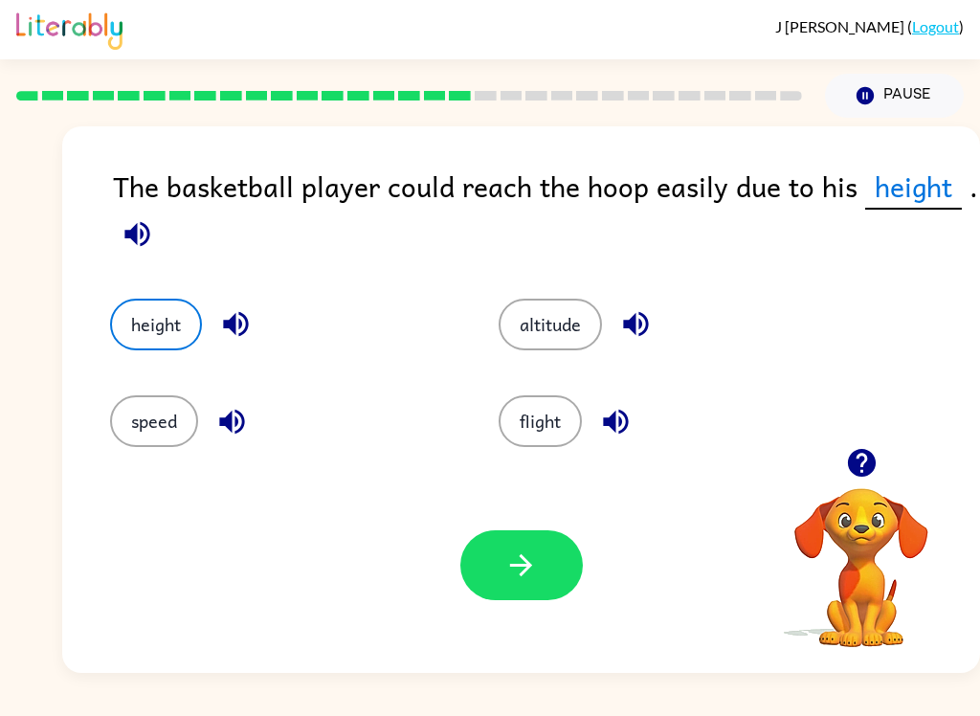
click at [540, 543] on button "button" at bounding box center [521, 565] width 122 height 70
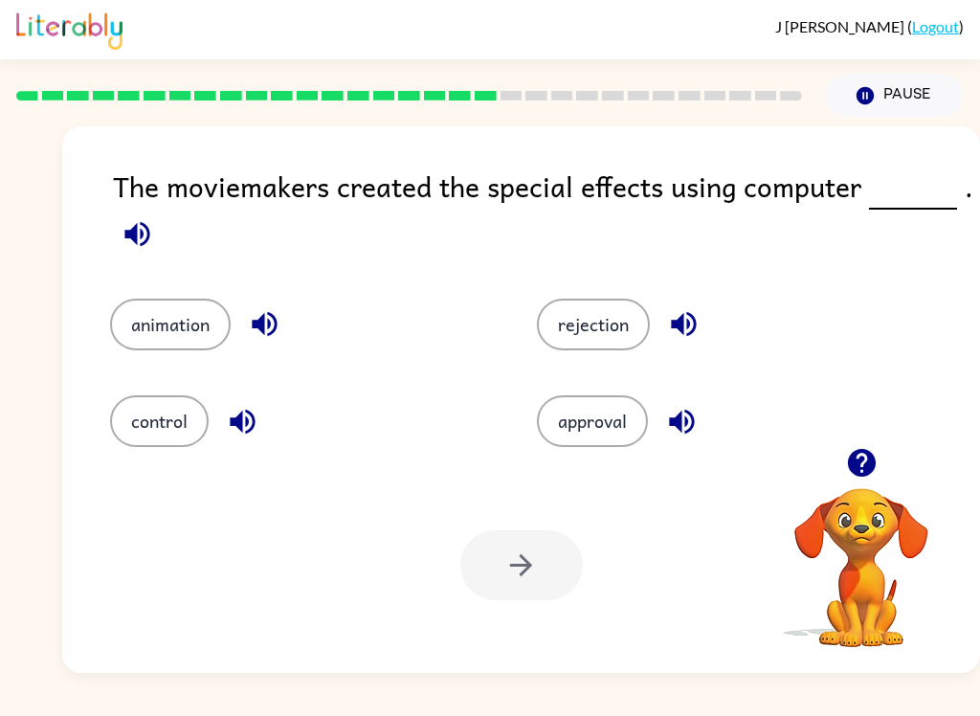
click at [180, 340] on button "animation" at bounding box center [170, 325] width 121 height 52
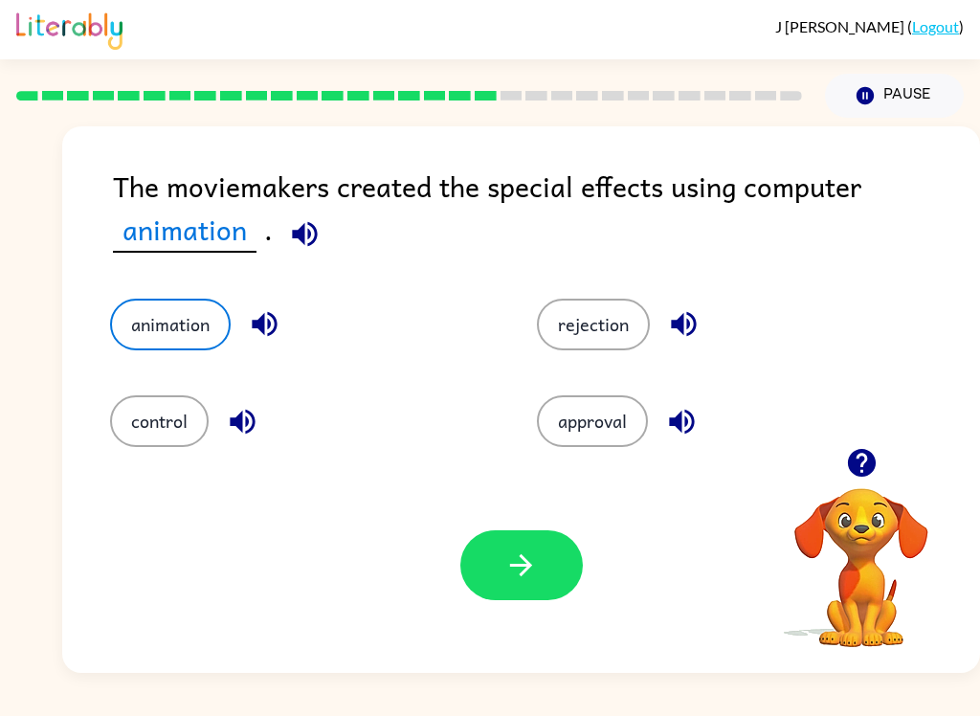
click at [539, 573] on button "button" at bounding box center [521, 565] width 122 height 70
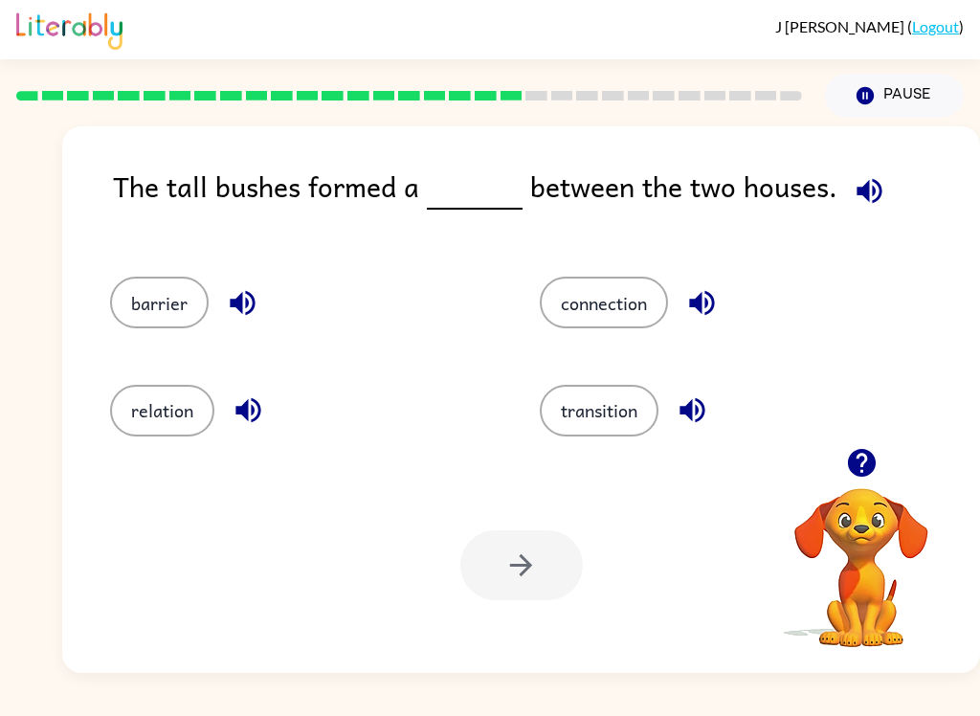
click at [619, 280] on button "connection" at bounding box center [604, 303] width 128 height 52
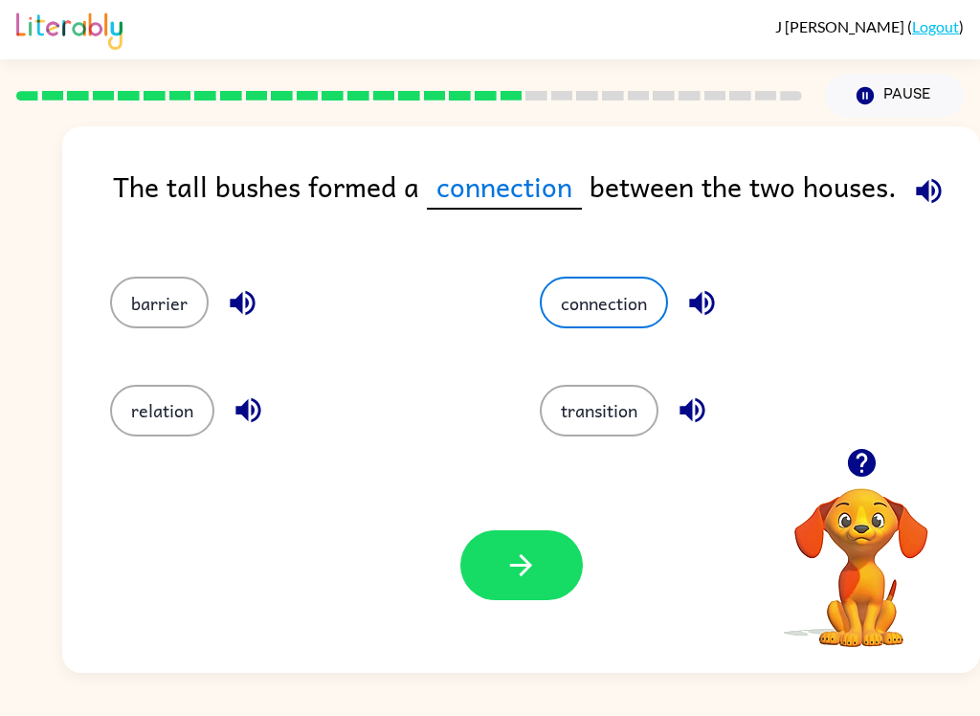
click at [540, 568] on button "button" at bounding box center [521, 565] width 122 height 70
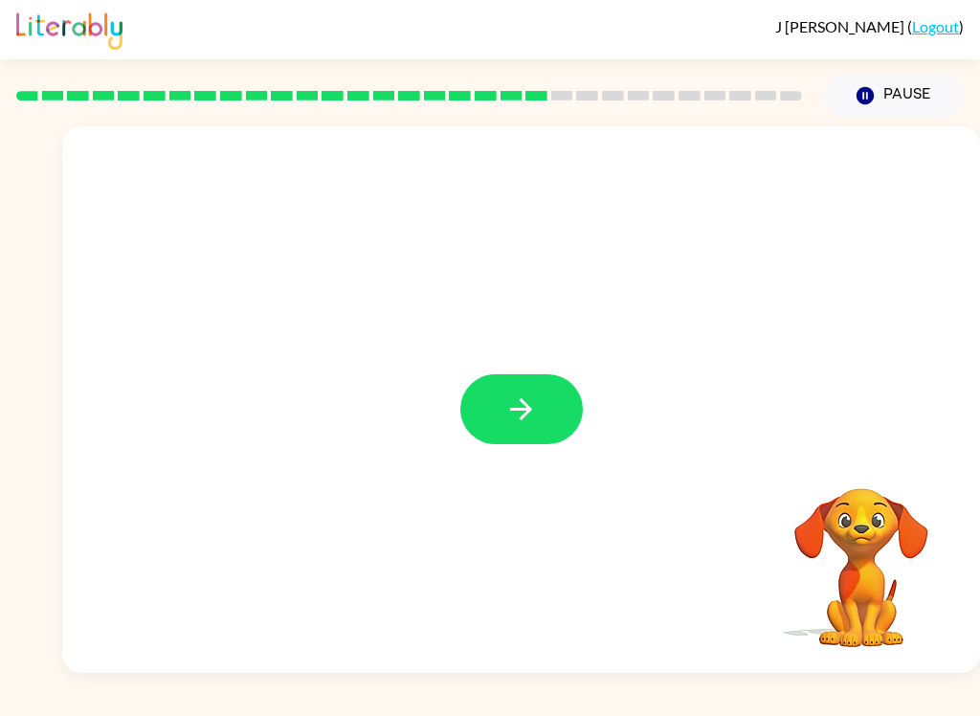
click at [539, 411] on button "button" at bounding box center [521, 409] width 122 height 70
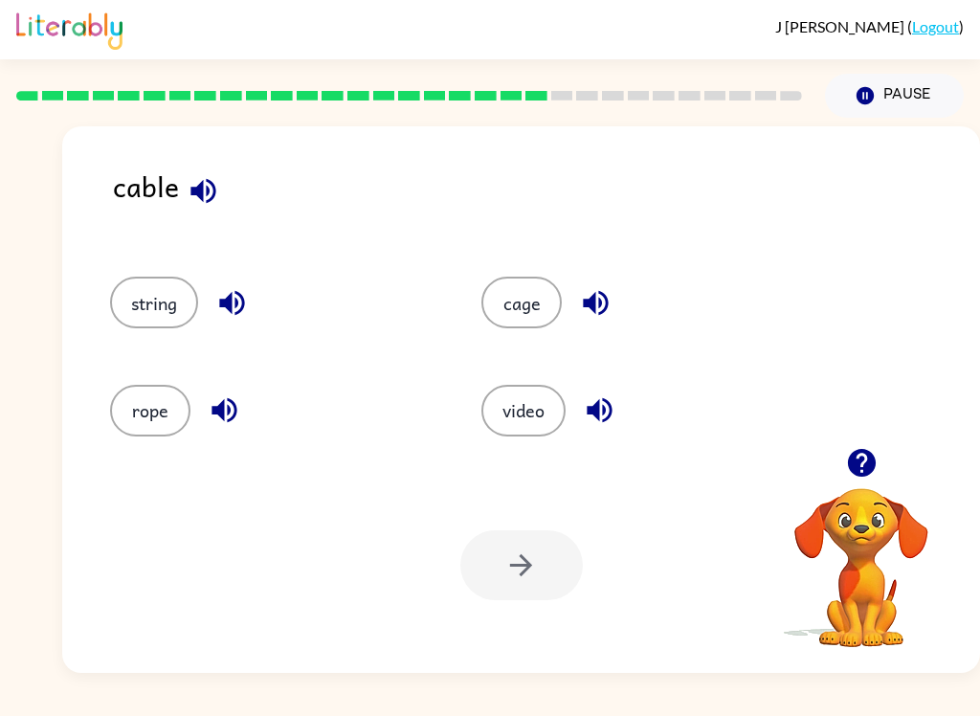
click at [543, 400] on button "video" at bounding box center [523, 411] width 84 height 52
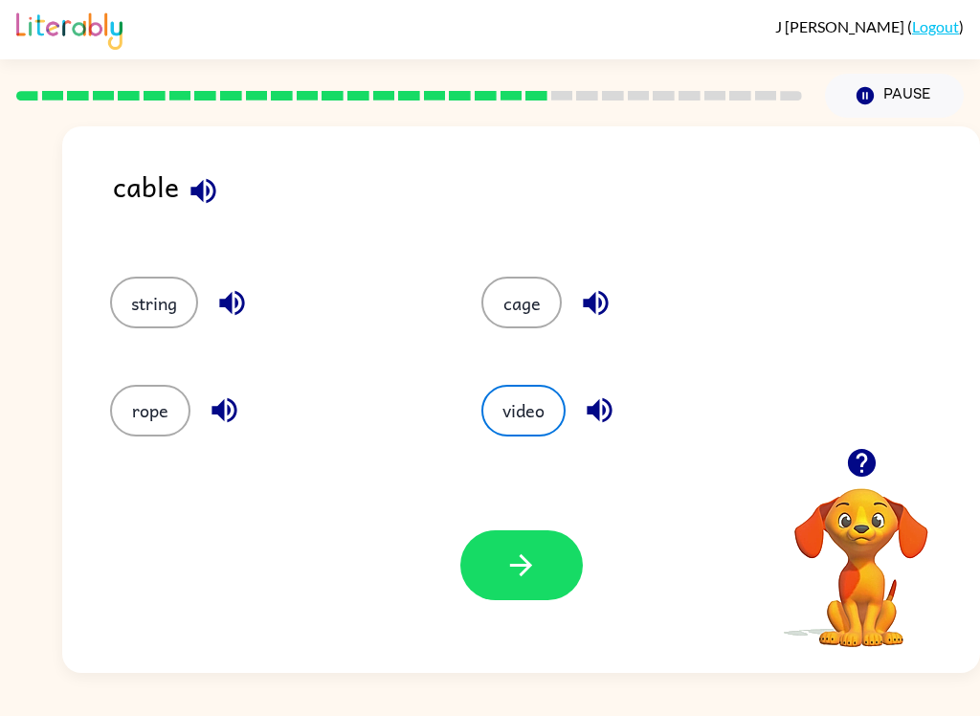
click at [537, 561] on icon "button" at bounding box center [520, 564] width 33 height 33
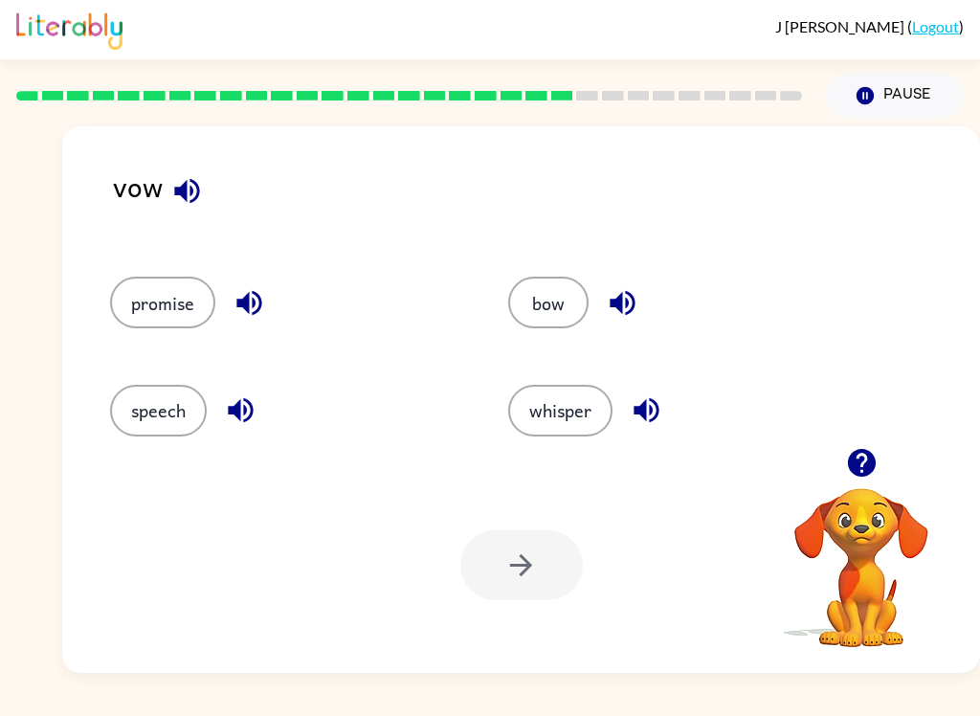
click at [166, 289] on button "promise" at bounding box center [162, 303] width 105 height 52
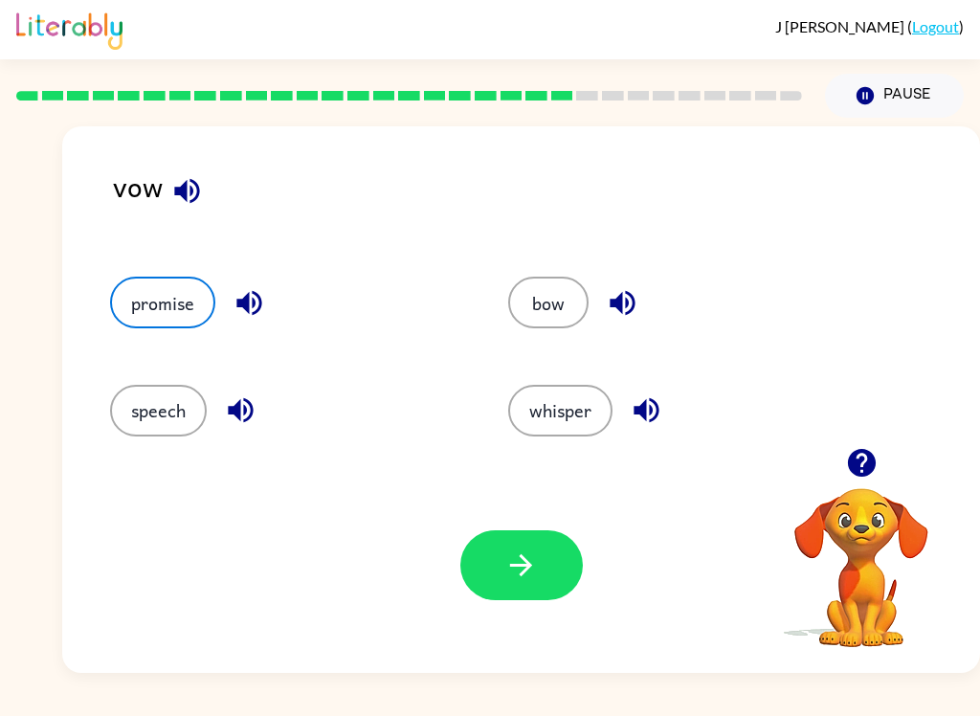
click at [566, 559] on button "button" at bounding box center [521, 565] width 122 height 70
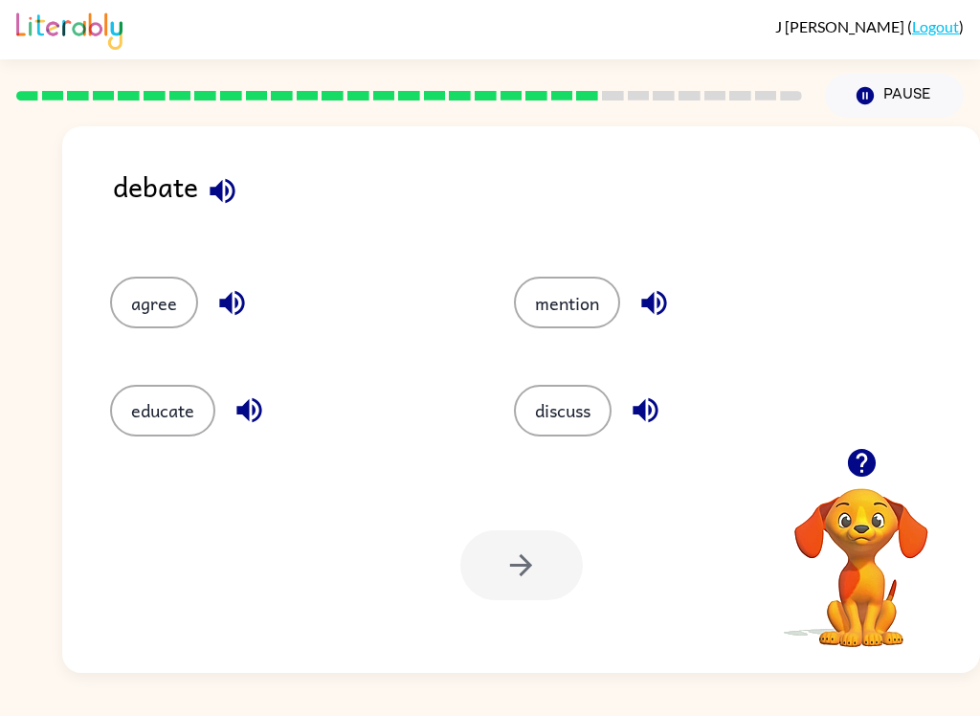
click at [588, 419] on button "discuss" at bounding box center [563, 411] width 98 height 52
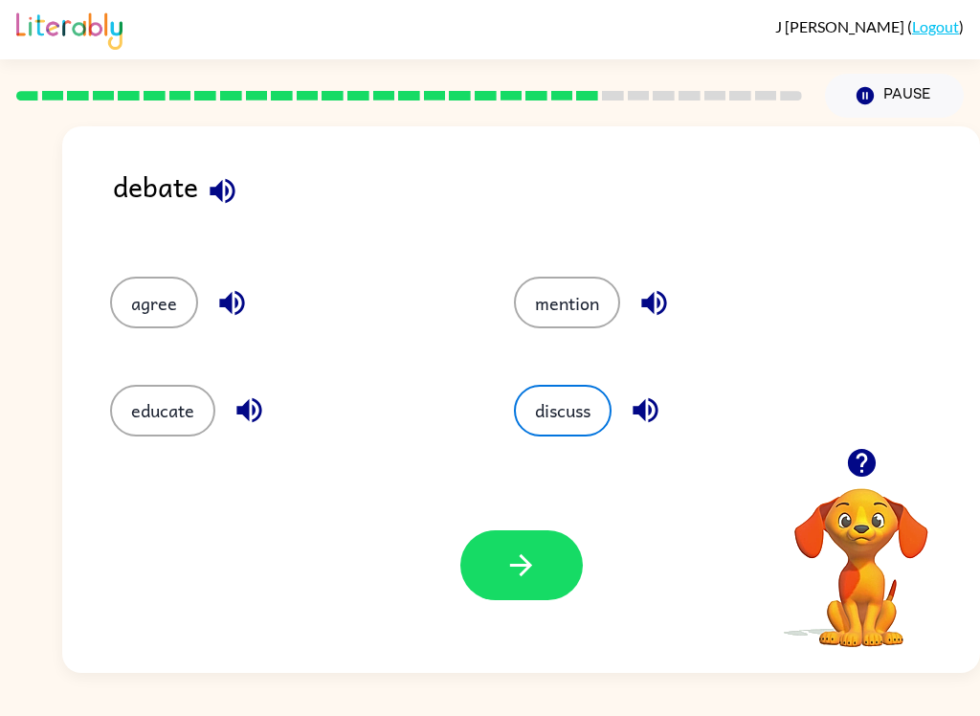
click at [545, 567] on button "button" at bounding box center [521, 565] width 122 height 70
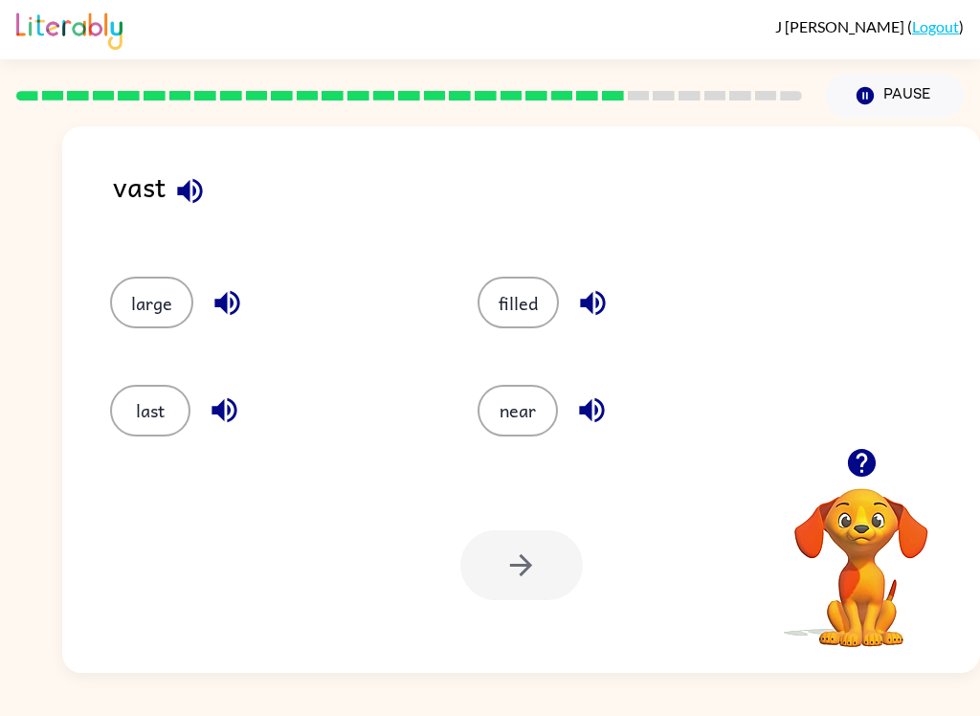
click at [528, 289] on button "filled" at bounding box center [518, 303] width 81 height 52
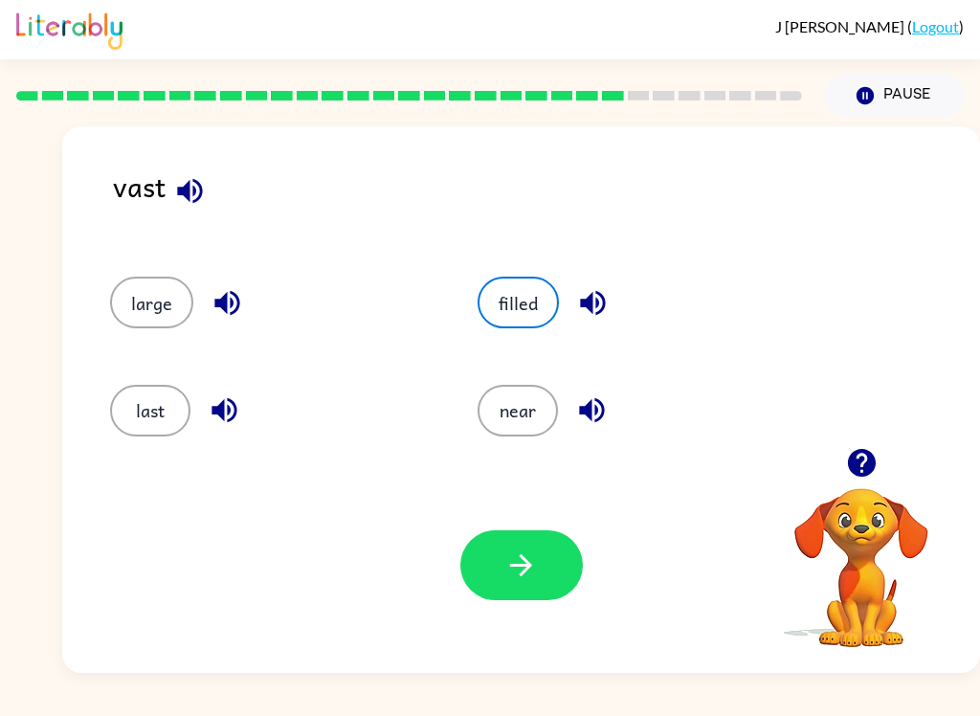
click at [545, 570] on button "button" at bounding box center [521, 565] width 122 height 70
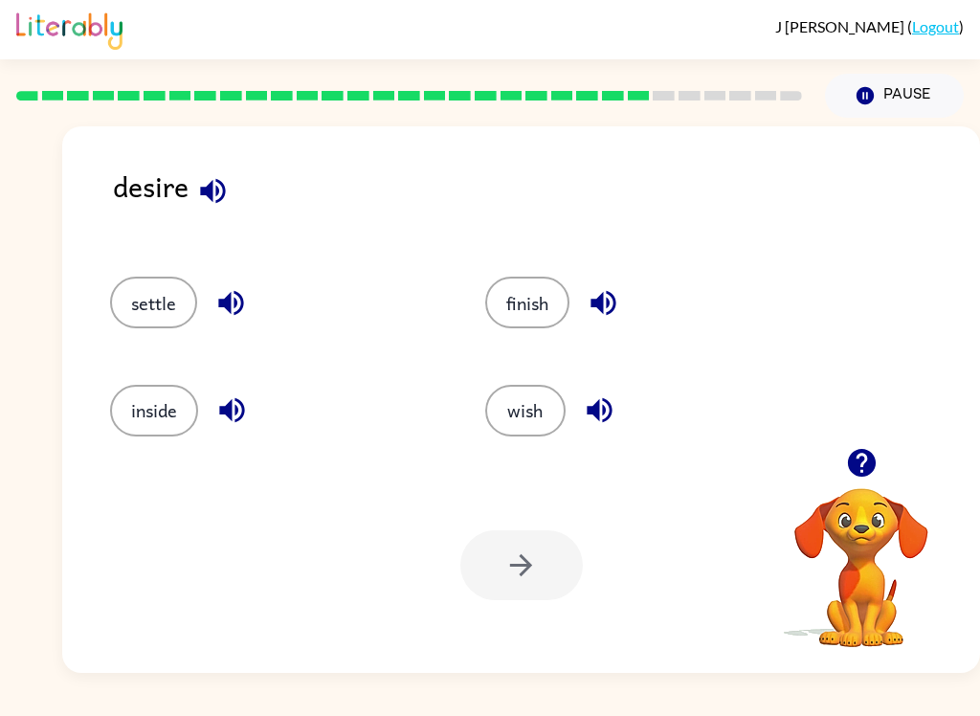
click at [544, 402] on button "wish" at bounding box center [525, 411] width 80 height 52
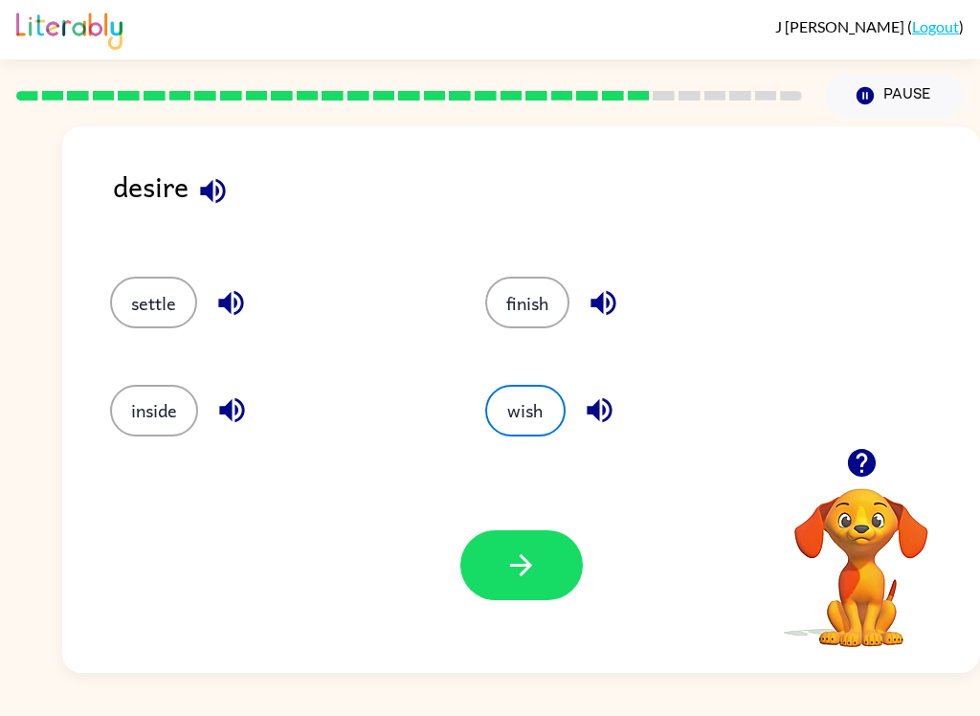
click at [576, 565] on button "button" at bounding box center [521, 565] width 122 height 70
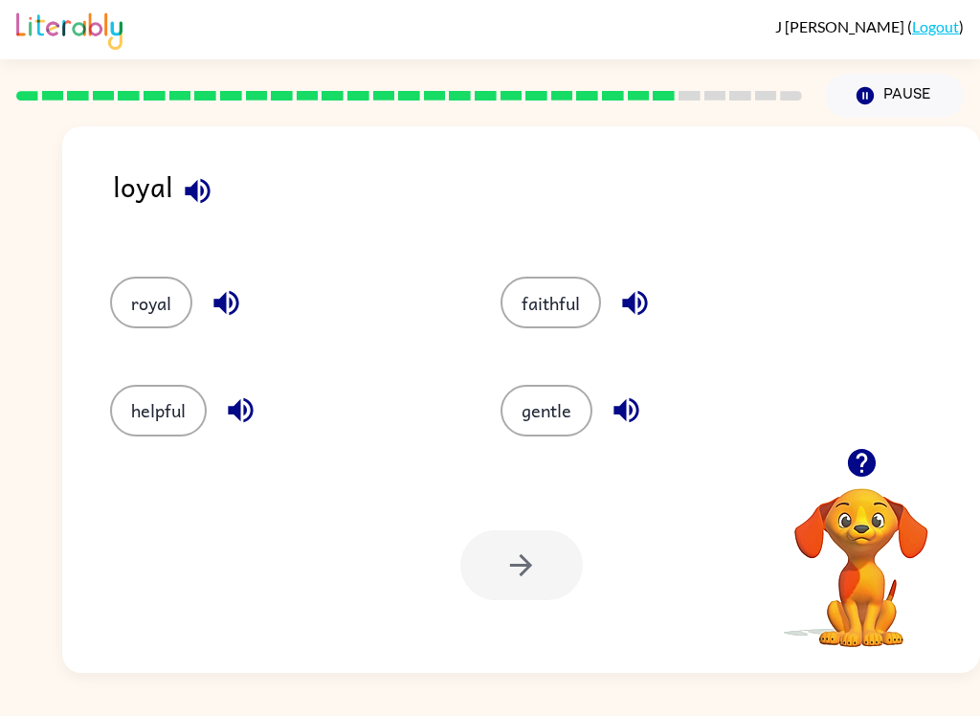
click at [564, 279] on button "faithful" at bounding box center [551, 303] width 100 height 52
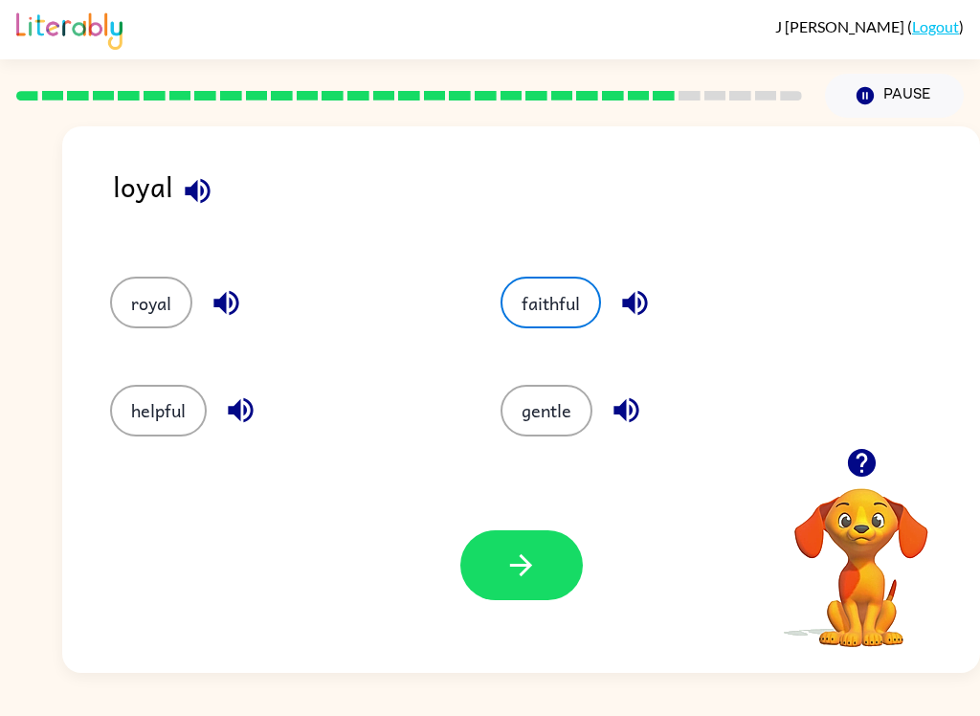
click at [551, 563] on button "button" at bounding box center [521, 565] width 122 height 70
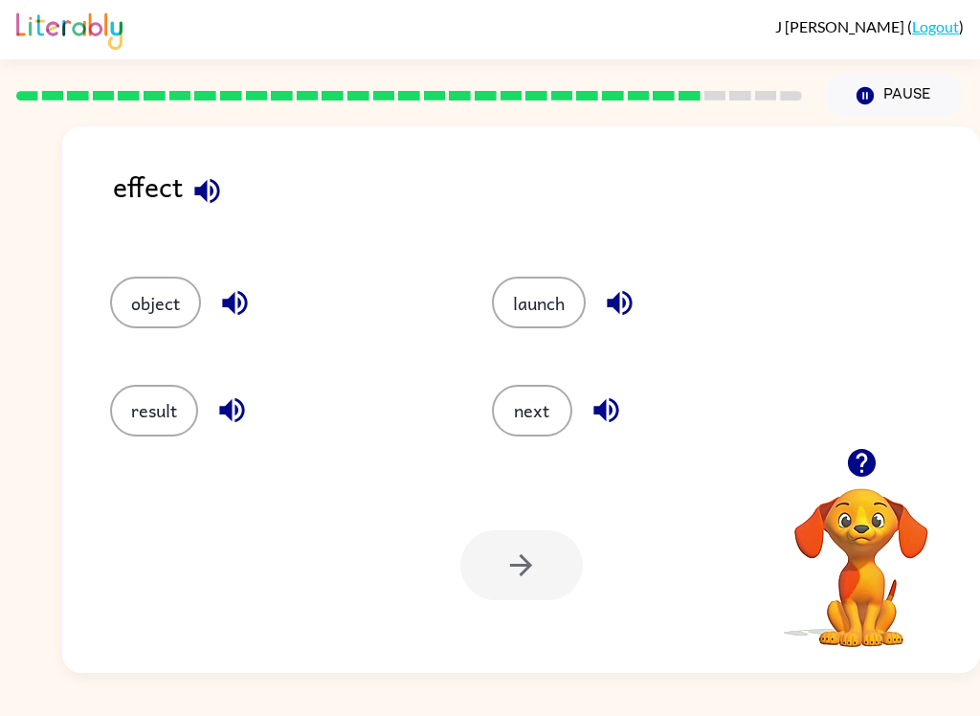
click at [167, 404] on button "result" at bounding box center [154, 411] width 88 height 52
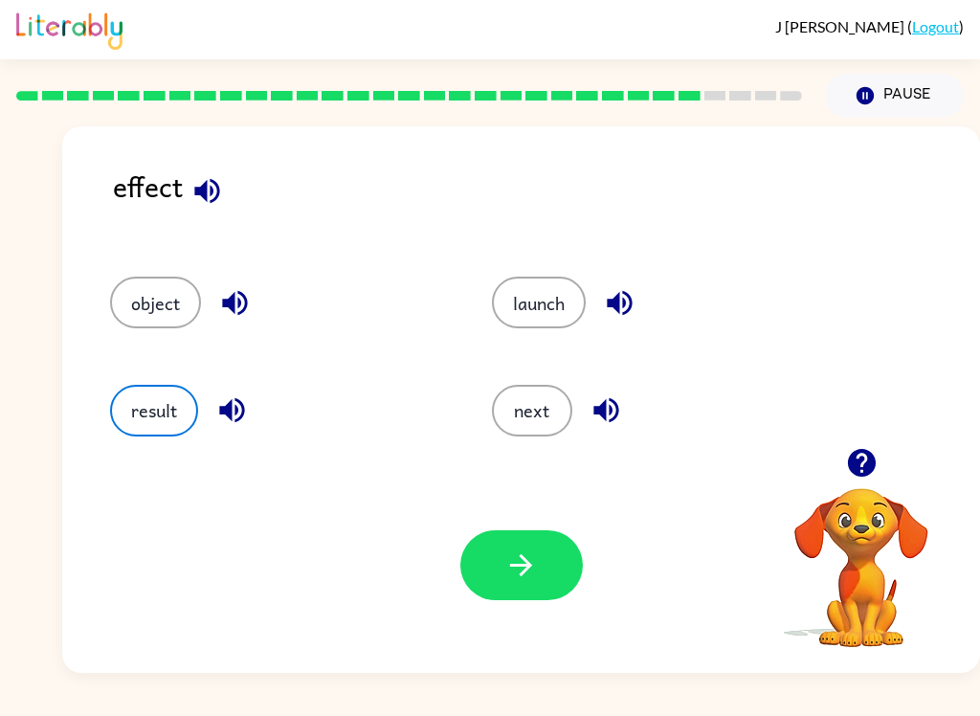
click at [529, 544] on button "button" at bounding box center [521, 565] width 122 height 70
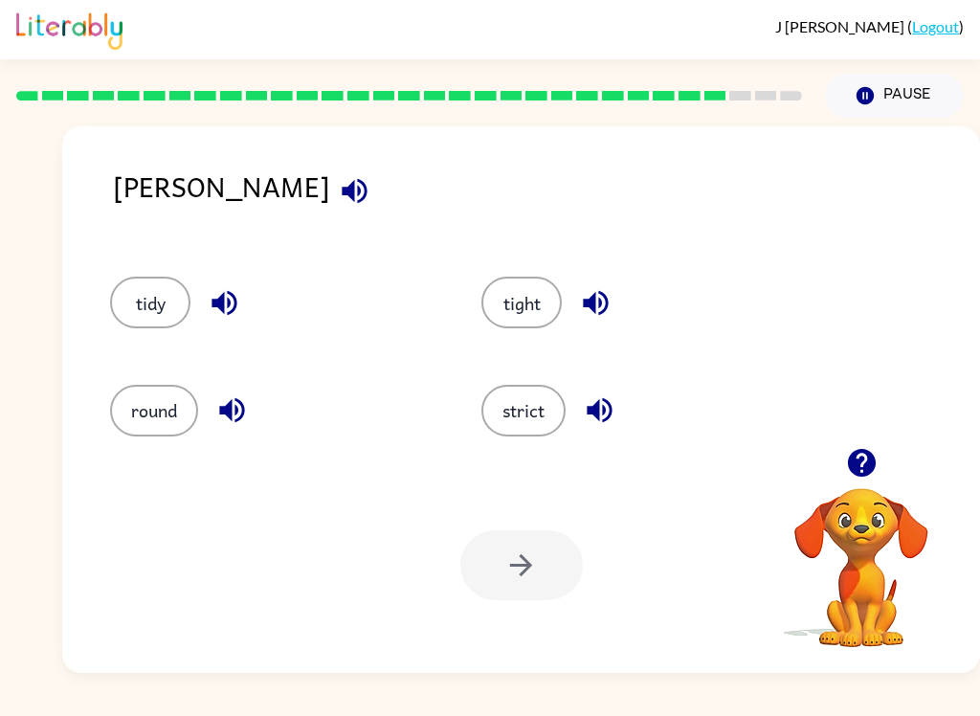
click at [508, 290] on button "tight" at bounding box center [521, 303] width 80 height 52
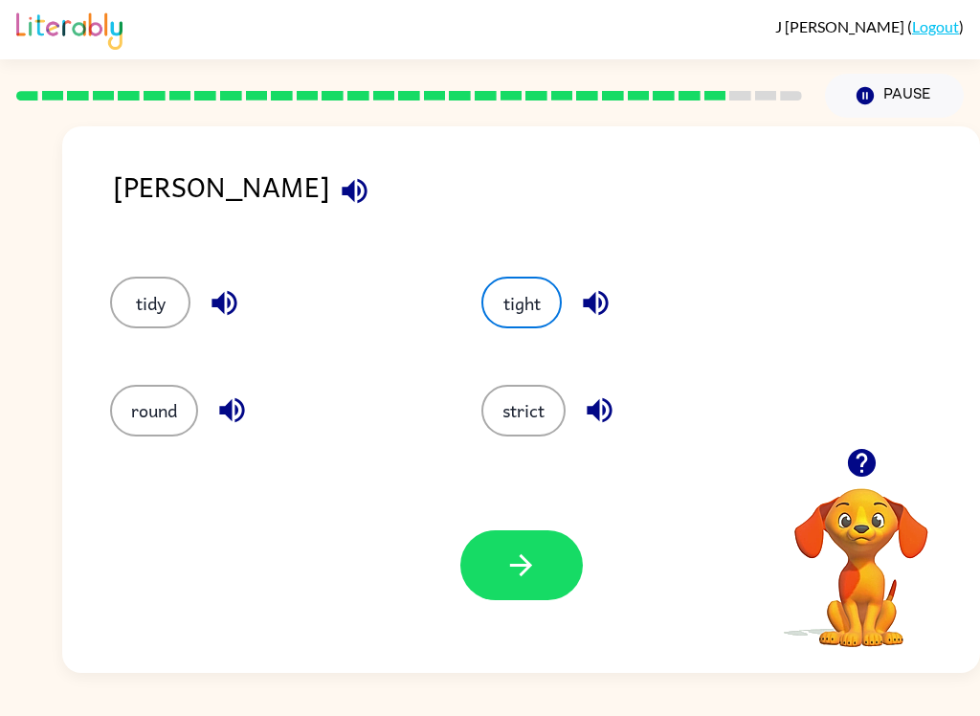
click at [546, 553] on button "button" at bounding box center [521, 565] width 122 height 70
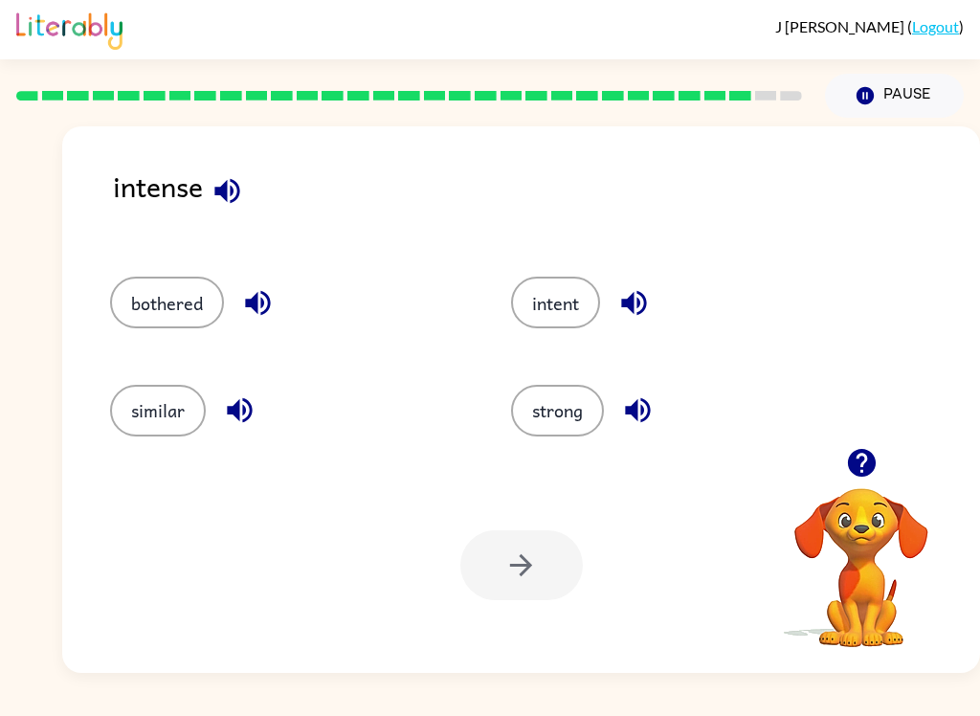
click at [565, 304] on button "intent" at bounding box center [555, 303] width 89 height 52
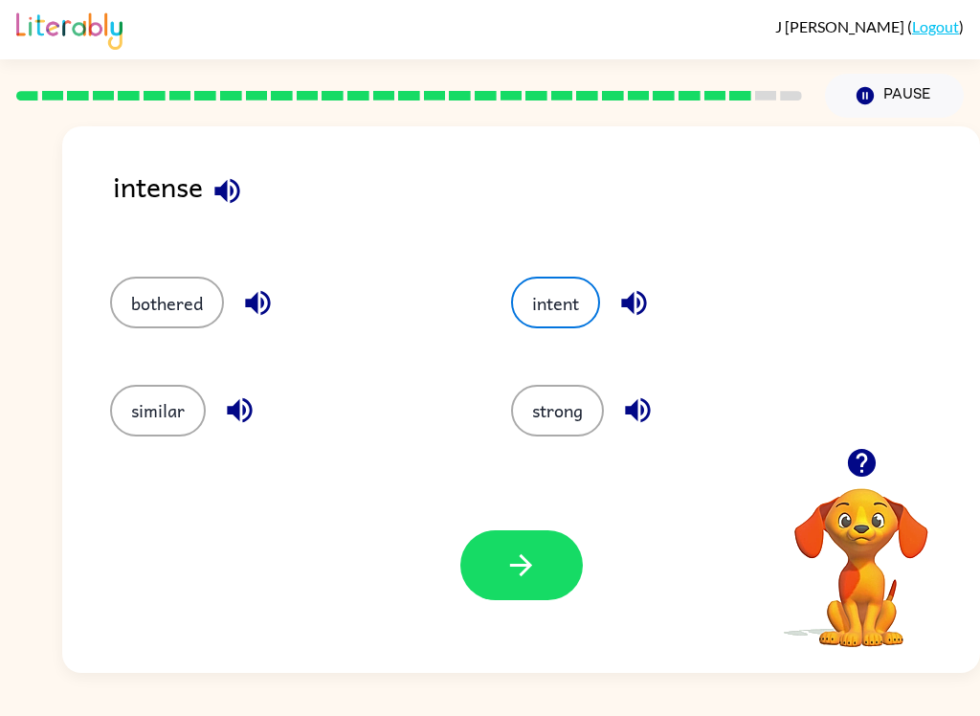
click at [515, 597] on button "button" at bounding box center [521, 565] width 122 height 70
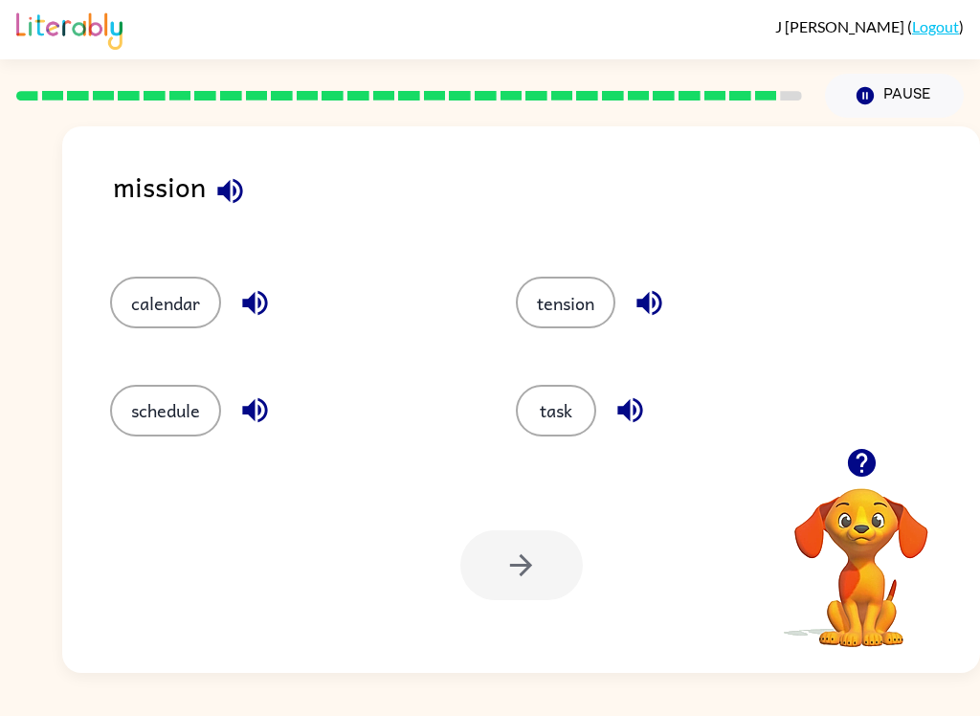
click at [574, 394] on button "task" at bounding box center [556, 411] width 80 height 52
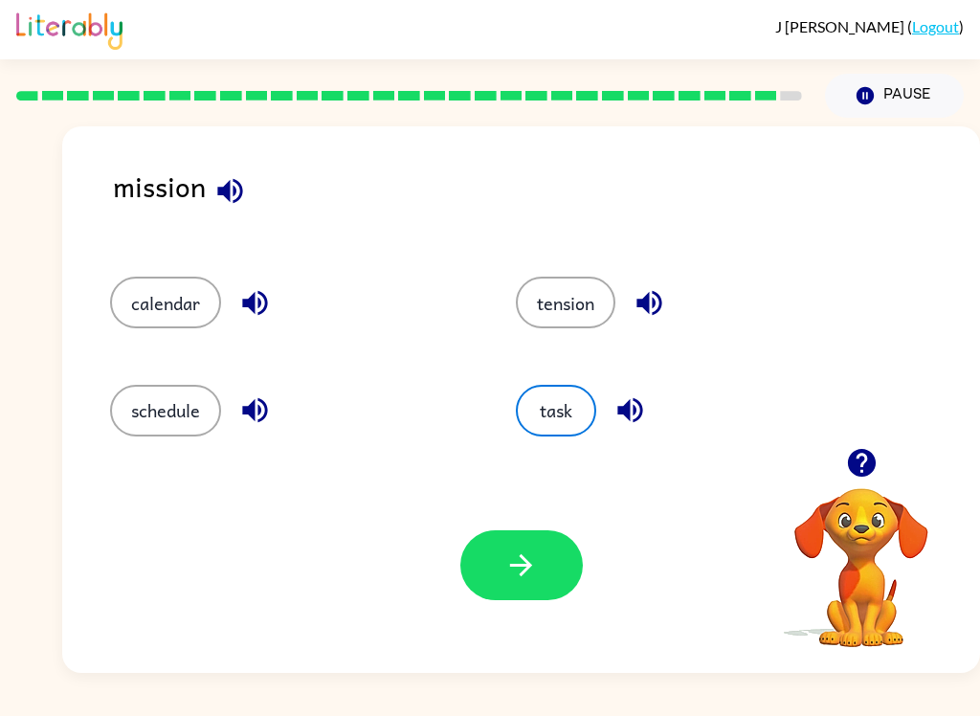
click at [538, 586] on button "button" at bounding box center [521, 565] width 122 height 70
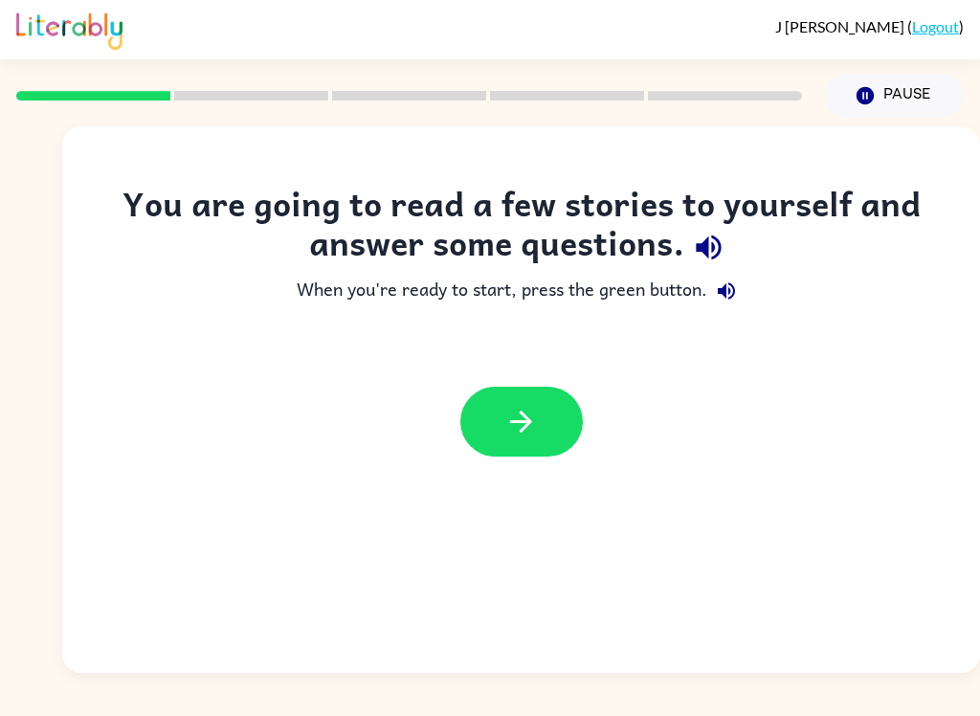
click at [559, 385] on div at bounding box center [521, 421] width 918 height 108
click at [558, 385] on div at bounding box center [521, 421] width 918 height 108
click at [701, 232] on icon "button" at bounding box center [708, 247] width 33 height 33
click at [715, 240] on icon "button" at bounding box center [708, 247] width 33 height 33
click at [543, 435] on button "button" at bounding box center [521, 422] width 122 height 70
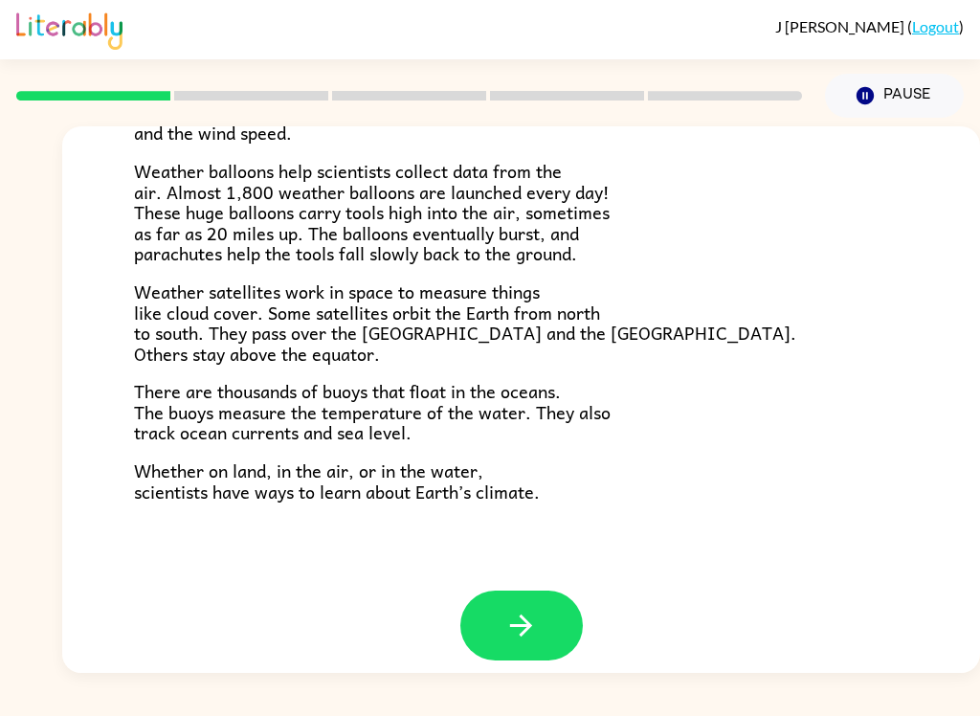
scroll to position [518, 0]
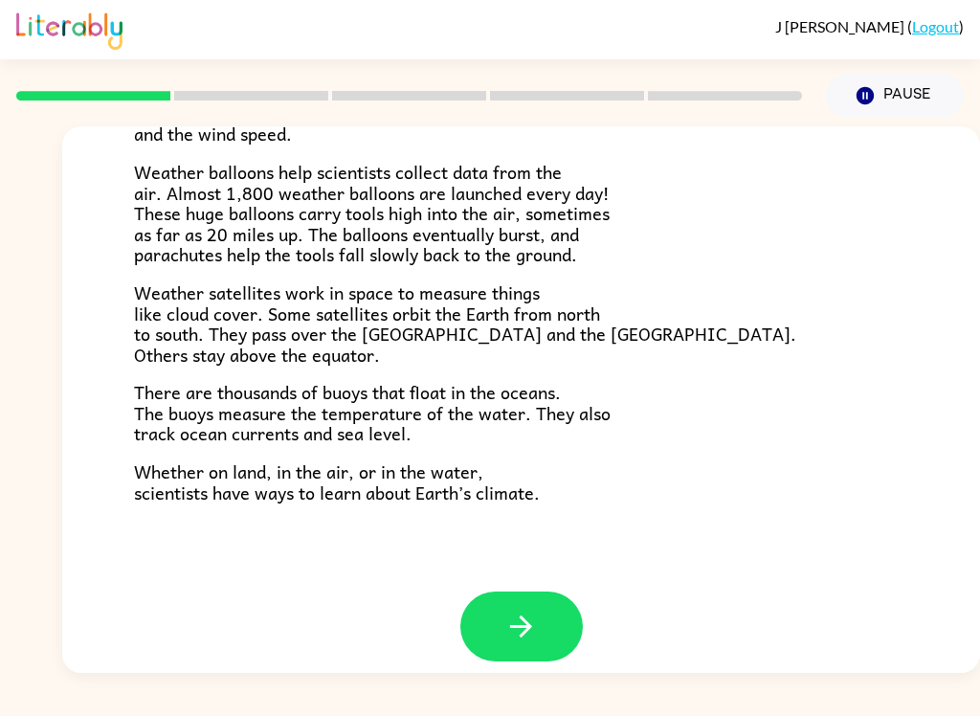
click at [540, 618] on button "button" at bounding box center [521, 626] width 122 height 70
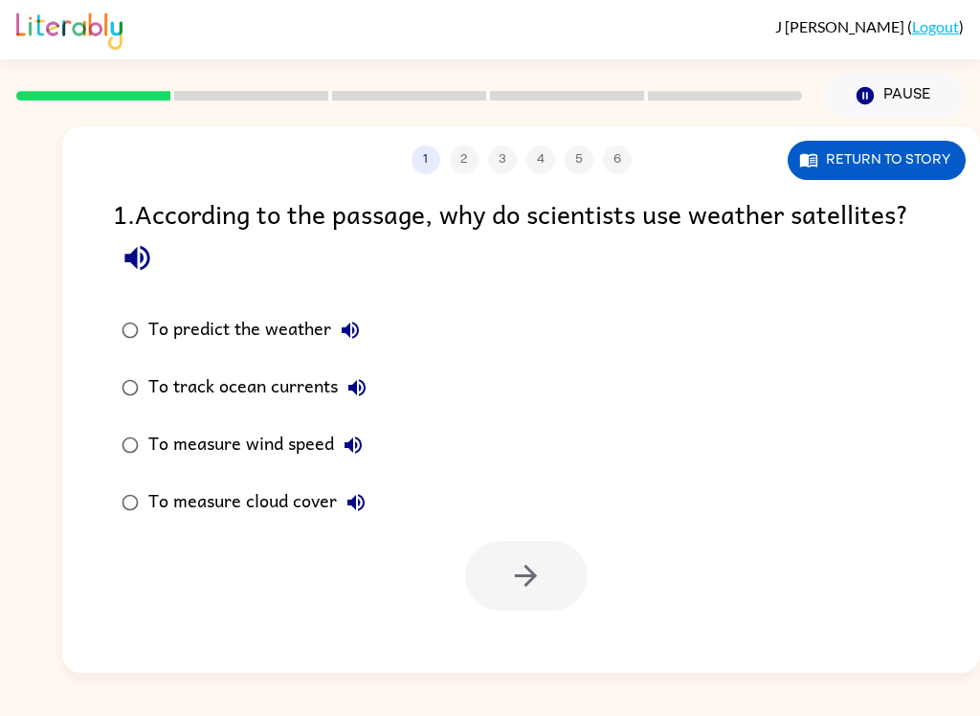
click at [924, 22] on link "Logout" at bounding box center [935, 26] width 47 height 18
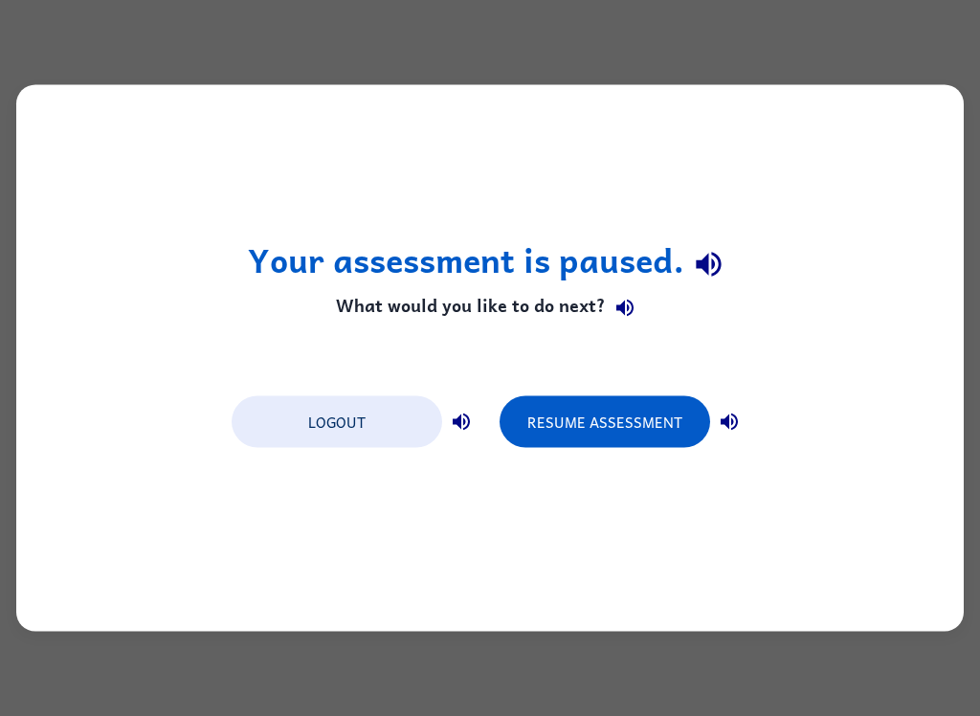
click at [378, 416] on button "Logout" at bounding box center [337, 422] width 211 height 52
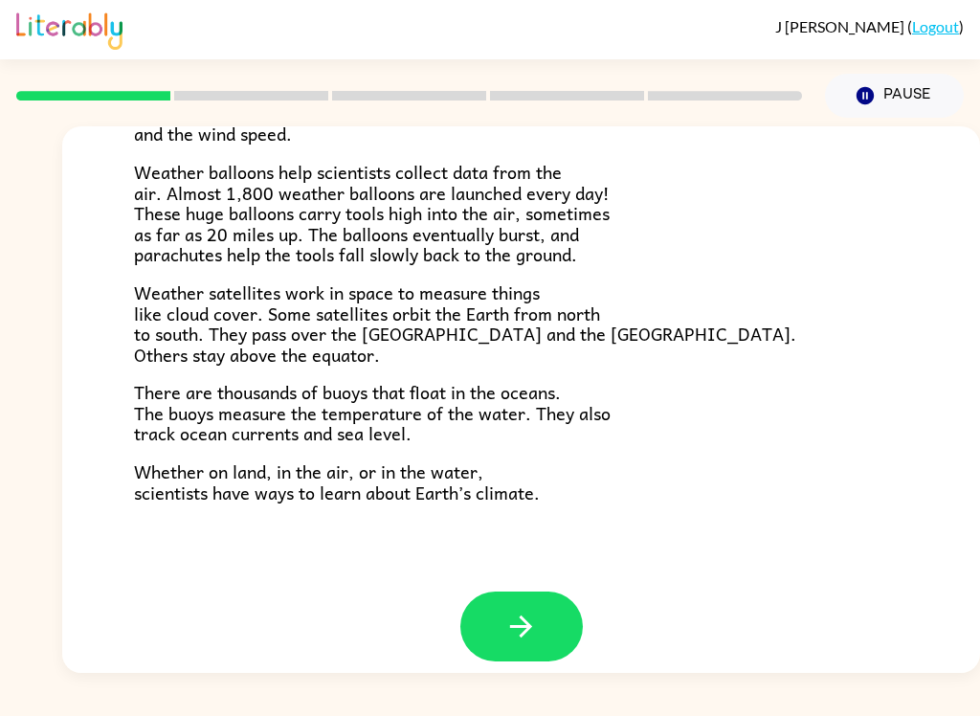
scroll to position [493, 0]
